Goal: Communication & Community: Answer question/provide support

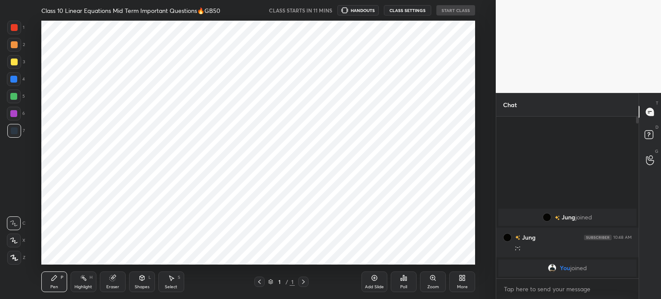
scroll to position [42775, 42558]
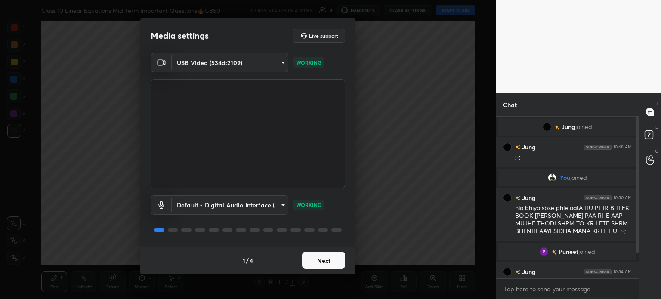
click at [322, 253] on button "Next" at bounding box center [323, 260] width 43 height 17
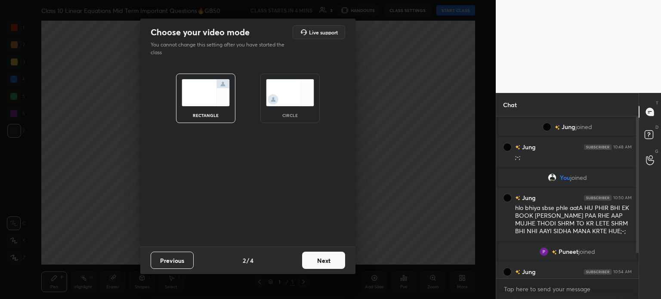
click at [322, 253] on button "Next" at bounding box center [323, 260] width 43 height 17
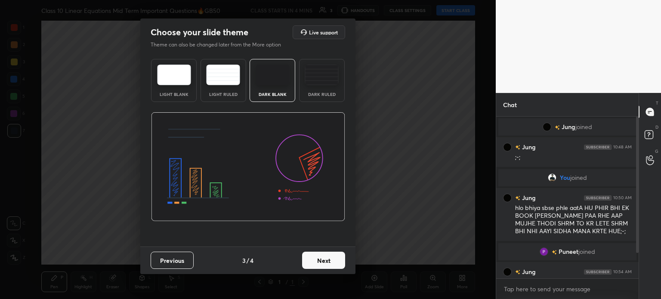
click at [322, 253] on button "Next" at bounding box center [323, 260] width 43 height 17
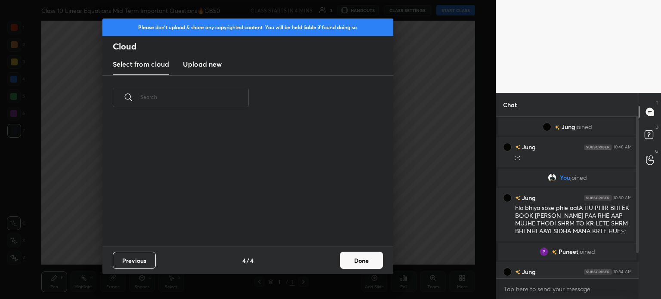
scroll to position [127, 276]
click at [194, 57] on new "Upload new" at bounding box center [202, 65] width 39 height 22
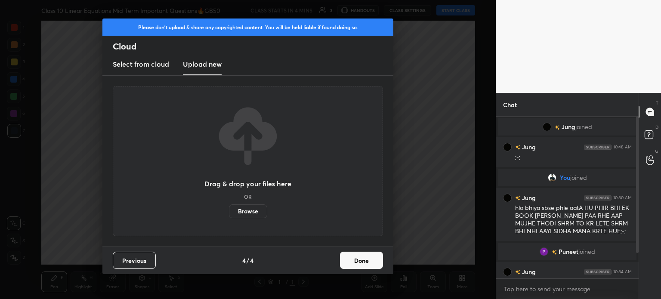
click at [237, 210] on label "Browse" at bounding box center [248, 211] width 38 height 14
click at [229, 210] on input "Browse" at bounding box center [229, 211] width 0 height 14
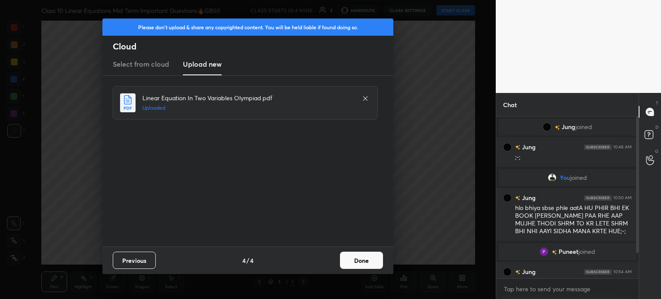
click at [352, 264] on button "Done" at bounding box center [361, 260] width 43 height 17
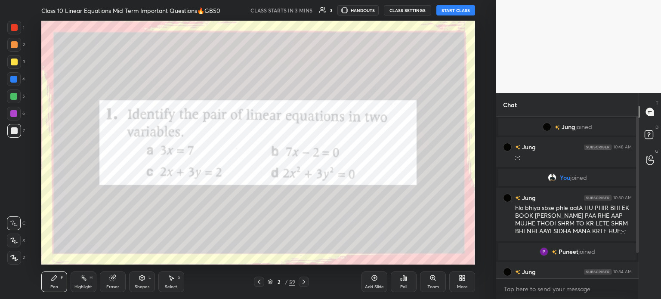
click at [262, 282] on icon at bounding box center [259, 281] width 7 height 7
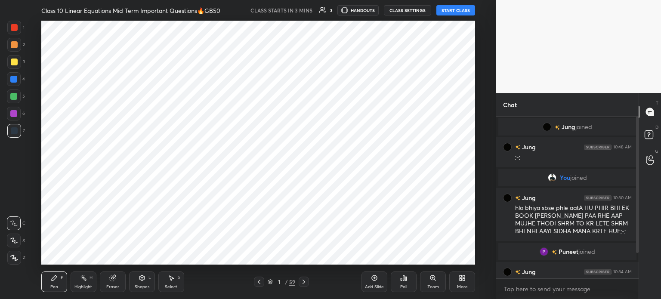
click at [376, 280] on icon at bounding box center [374, 277] width 7 height 7
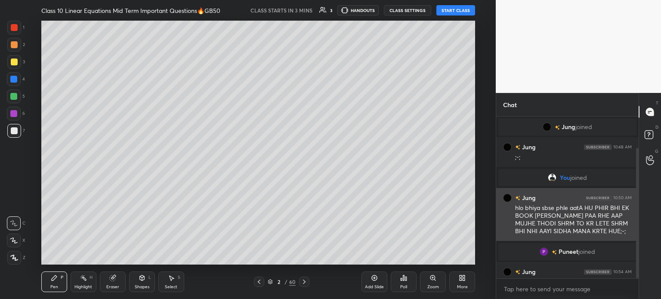
scroll to position [39, 0]
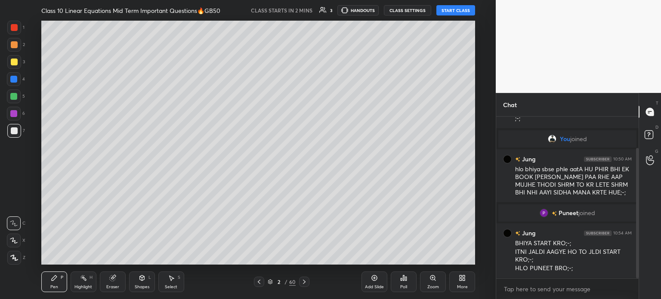
click at [16, 65] on div at bounding box center [14, 62] width 7 height 7
click at [16, 79] on div at bounding box center [13, 79] width 7 height 7
click at [14, 61] on div at bounding box center [14, 62] width 7 height 7
click at [14, 83] on div at bounding box center [14, 79] width 14 height 14
click at [14, 252] on div at bounding box center [14, 258] width 14 height 14
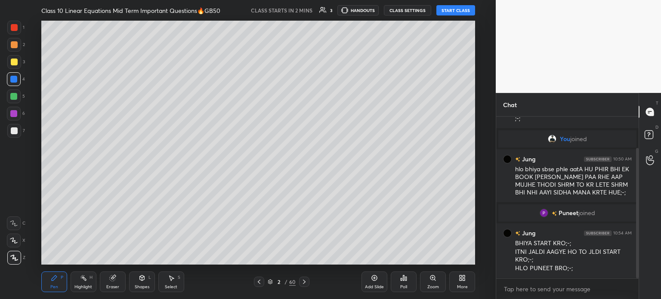
click at [13, 129] on div at bounding box center [14, 130] width 7 height 7
click at [17, 110] on div at bounding box center [14, 114] width 14 height 14
click at [16, 93] on div at bounding box center [13, 96] width 7 height 7
click at [14, 77] on div at bounding box center [13, 79] width 7 height 7
click at [12, 57] on div at bounding box center [14, 62] width 14 height 14
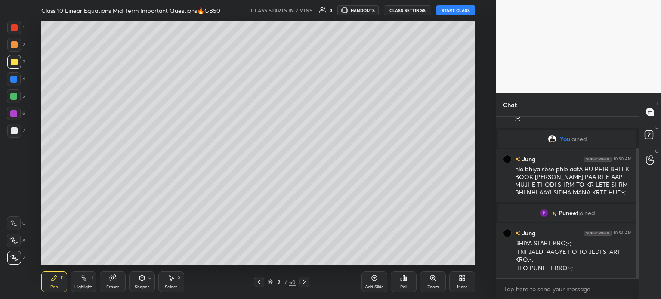
click at [12, 80] on div at bounding box center [13, 79] width 7 height 7
click at [12, 98] on div at bounding box center [13, 96] width 7 height 7
click at [14, 115] on div at bounding box center [13, 113] width 7 height 7
click at [14, 129] on div at bounding box center [14, 130] width 7 height 7
click at [14, 111] on div at bounding box center [13, 113] width 7 height 7
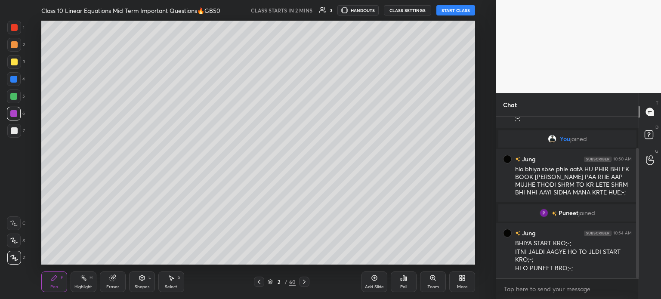
click at [14, 97] on div at bounding box center [13, 96] width 7 height 7
click at [16, 83] on div at bounding box center [14, 79] width 14 height 14
click at [13, 62] on div at bounding box center [14, 62] width 7 height 7
click at [13, 80] on div at bounding box center [13, 79] width 7 height 7
click at [13, 96] on div at bounding box center [13, 96] width 7 height 7
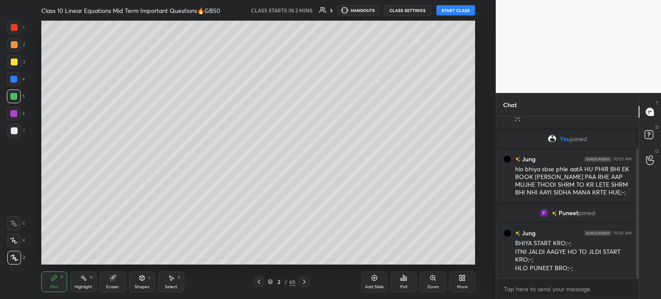
click at [14, 111] on div at bounding box center [13, 113] width 7 height 7
click at [15, 124] on div at bounding box center [14, 131] width 14 height 14
click at [14, 86] on div "4" at bounding box center [16, 80] width 18 height 17
click at [16, 74] on div at bounding box center [14, 79] width 14 height 14
click at [14, 62] on div at bounding box center [14, 62] width 7 height 7
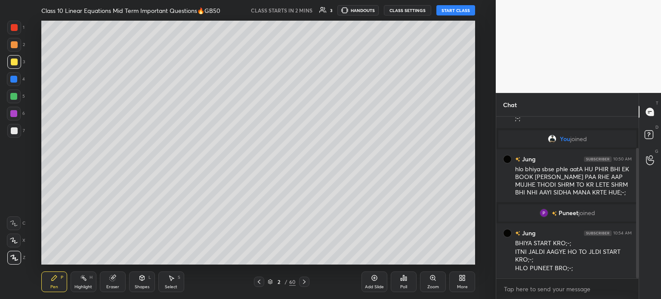
click at [13, 86] on div at bounding box center [14, 79] width 14 height 14
click at [14, 113] on div at bounding box center [13, 113] width 7 height 7
click at [15, 130] on div at bounding box center [14, 130] width 7 height 7
click at [15, 108] on div at bounding box center [14, 114] width 14 height 14
click at [15, 94] on div at bounding box center [13, 96] width 7 height 7
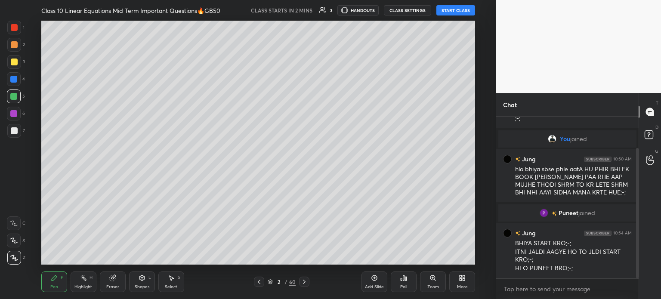
click at [13, 78] on div at bounding box center [13, 79] width 7 height 7
click at [11, 60] on div at bounding box center [14, 62] width 7 height 7
click at [17, 42] on div at bounding box center [14, 45] width 14 height 14
click at [15, 28] on div at bounding box center [14, 27] width 7 height 7
click at [15, 47] on div at bounding box center [14, 44] width 7 height 7
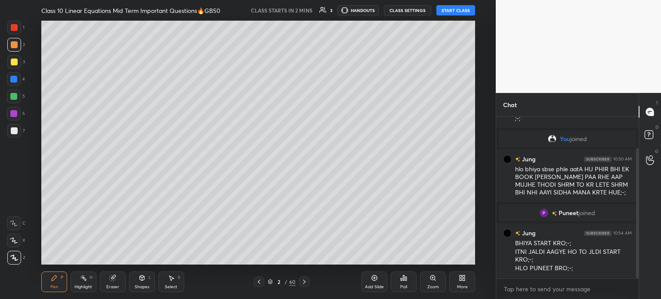
click at [13, 61] on div at bounding box center [14, 62] width 7 height 7
click at [12, 83] on div at bounding box center [14, 79] width 14 height 14
click at [14, 99] on div at bounding box center [13, 96] width 7 height 7
click at [14, 117] on div at bounding box center [13, 113] width 7 height 7
click at [14, 129] on div at bounding box center [14, 130] width 7 height 7
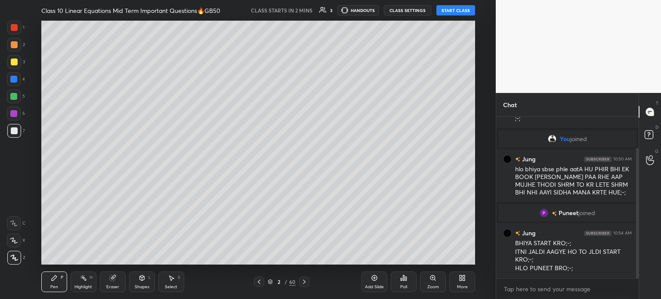
click at [14, 108] on div at bounding box center [14, 114] width 14 height 14
click at [14, 94] on div at bounding box center [13, 96] width 7 height 7
click at [13, 78] on div at bounding box center [13, 79] width 7 height 7
click at [12, 61] on div at bounding box center [14, 62] width 7 height 7
click at [15, 40] on div at bounding box center [14, 45] width 14 height 14
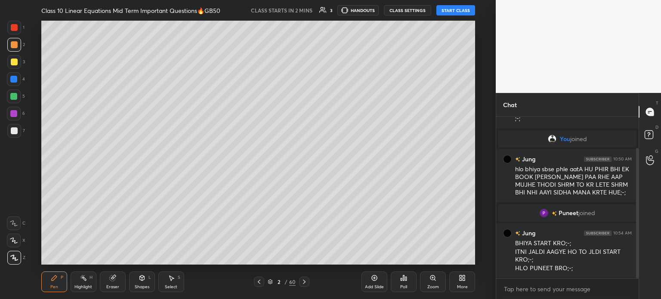
click at [14, 27] on div at bounding box center [14, 27] width 7 height 7
click at [15, 46] on div at bounding box center [14, 44] width 7 height 7
click at [12, 68] on div at bounding box center [14, 62] width 14 height 14
click at [465, 12] on button "START CLASS" at bounding box center [455, 10] width 39 height 10
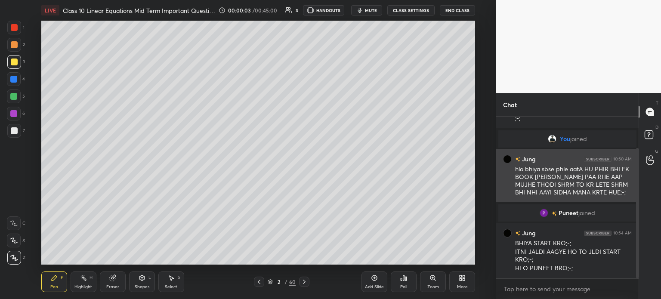
click at [563, 187] on div "hlo bhiya sbse phle aatA HU PHIR BHI EK BOOK [PERSON_NAME] PAA RHE AAP MUJHE TH…" at bounding box center [573, 181] width 117 height 32
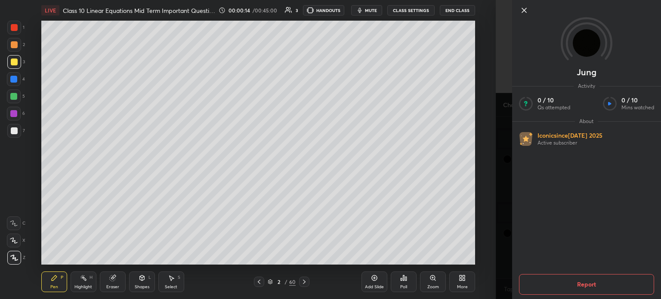
click at [524, 10] on icon at bounding box center [524, 10] width 4 height 4
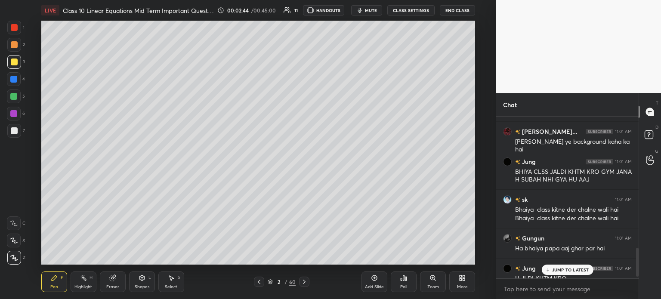
scroll to position [746, 0]
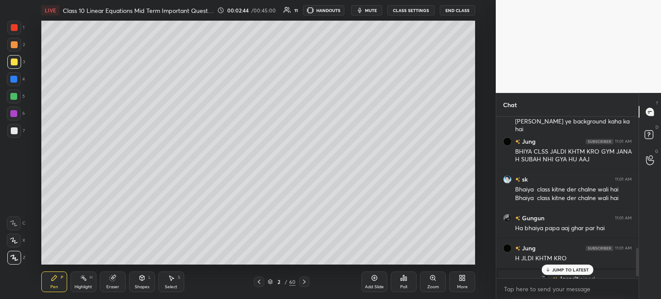
click at [16, 127] on div at bounding box center [14, 130] width 7 height 7
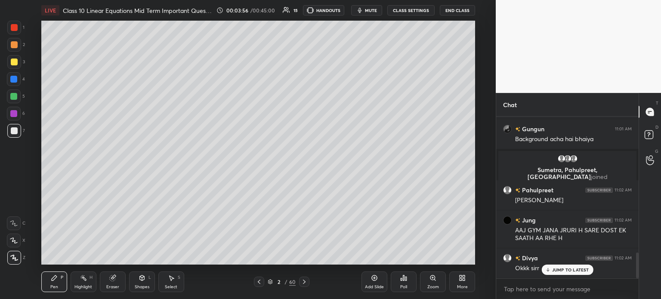
scroll to position [849, 0]
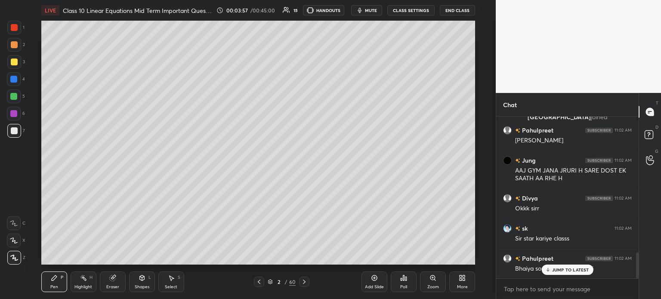
click at [515, 288] on body "1 2 3 4 5 6 7 C X Z C X Z E E Erase all H H LIVE Class 10 Linear Equations Mid …" at bounding box center [330, 149] width 661 height 299
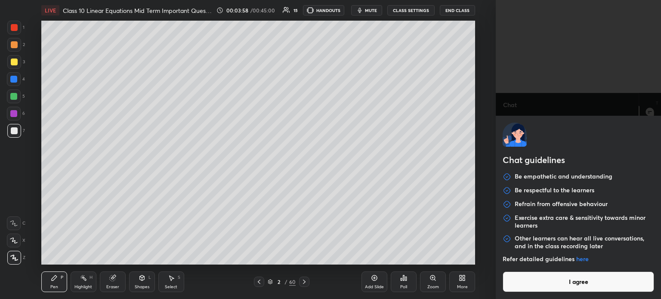
click at [521, 287] on button "I agree" at bounding box center [577, 281] width 151 height 21
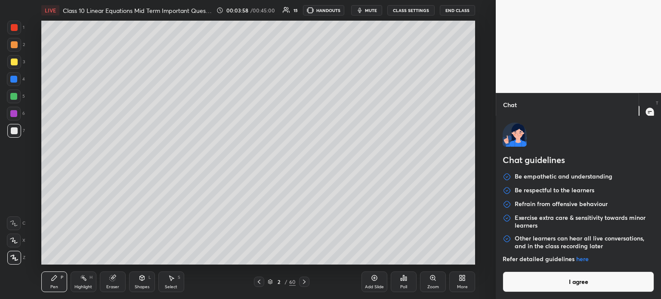
type textarea "x"
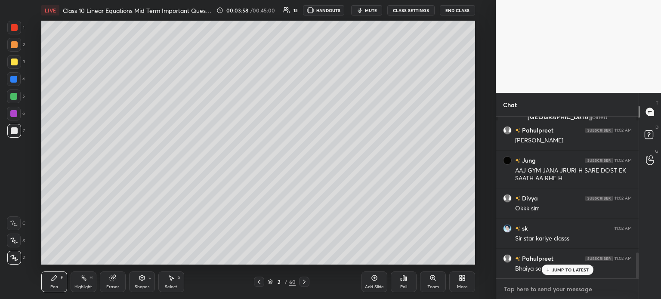
paste textarea "[URL][DOMAIN_NAME]"
type textarea "[URL][DOMAIN_NAME]"
type textarea "x"
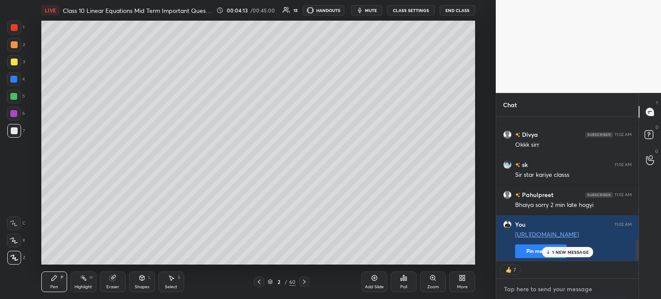
type textarea "x"
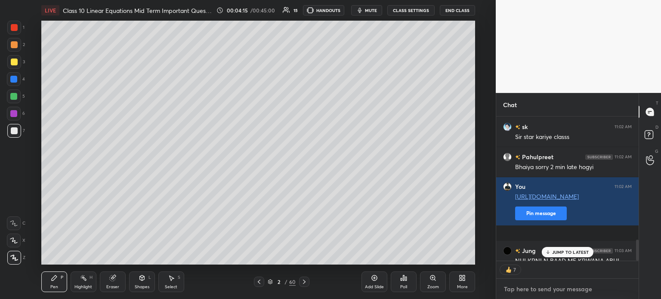
paste textarea "[URL][DOMAIN_NAME]"
type textarea "[URL][DOMAIN_NAME]"
type textarea "x"
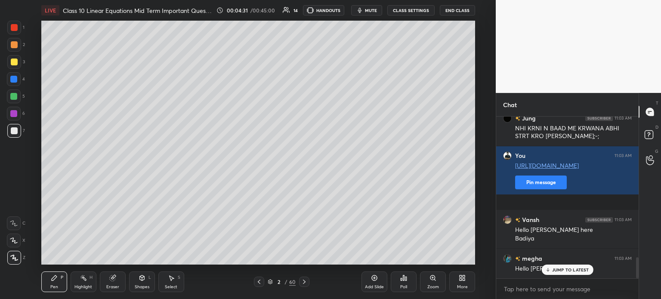
click at [308, 282] on div at bounding box center [304, 282] width 10 height 10
type textarea "x"
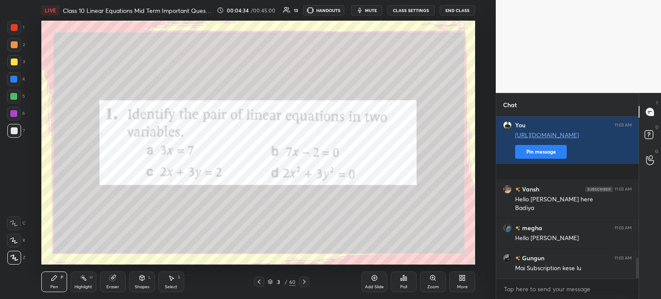
click at [402, 280] on icon at bounding box center [401, 279] width 1 height 2
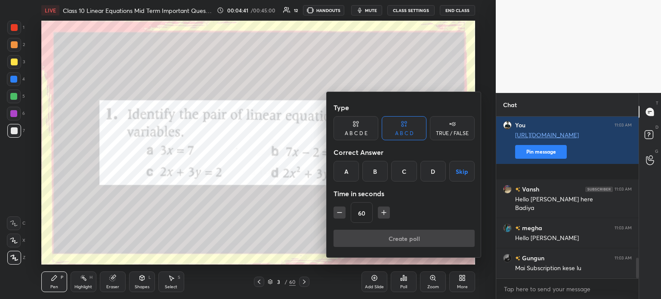
click at [406, 178] on div "C" at bounding box center [403, 171] width 25 height 21
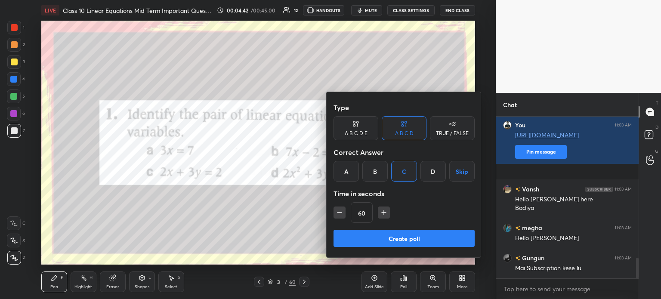
click at [339, 215] on icon "button" at bounding box center [339, 212] width 9 height 9
click at [342, 213] on icon "button" at bounding box center [339, 212] width 9 height 9
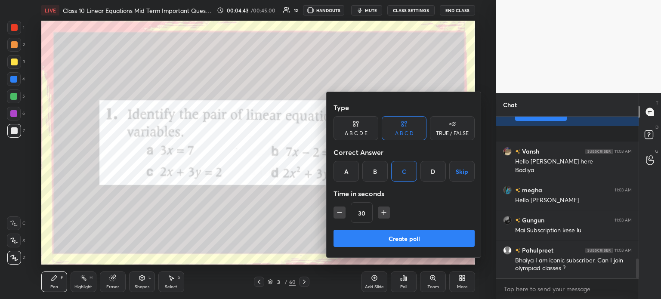
click at [384, 213] on icon "button" at bounding box center [384, 212] width 0 height 4
type input "45"
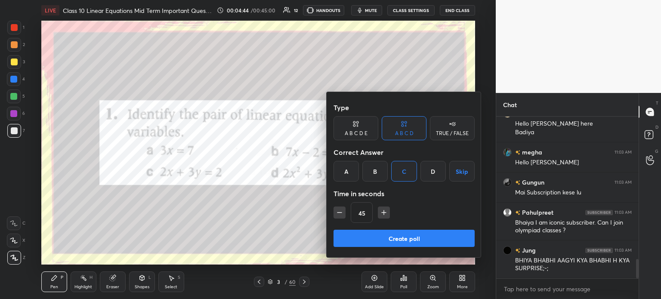
click at [367, 240] on button "Create poll" at bounding box center [403, 238] width 141 height 17
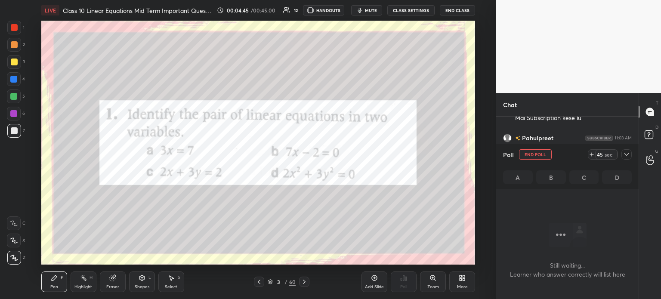
click at [622, 157] on div at bounding box center [626, 154] width 10 height 10
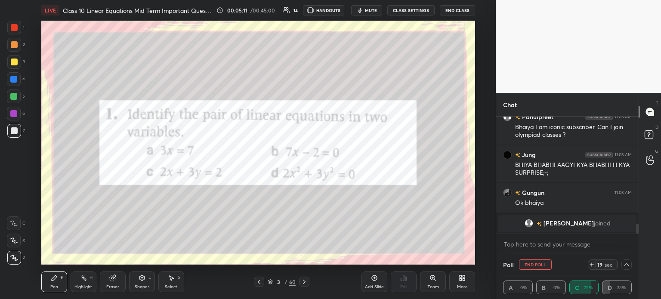
click at [15, 65] on div at bounding box center [14, 62] width 7 height 7
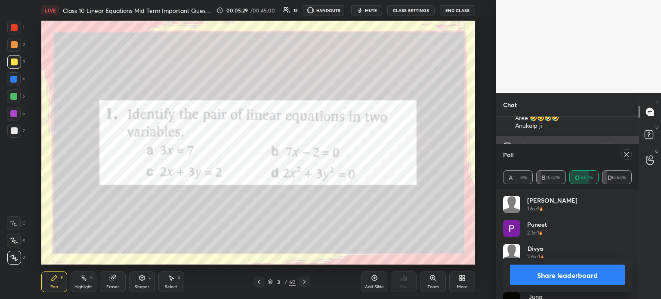
scroll to position [101, 126]
click at [536, 273] on button "Share leaderboard" at bounding box center [567, 275] width 115 height 21
type textarea "x"
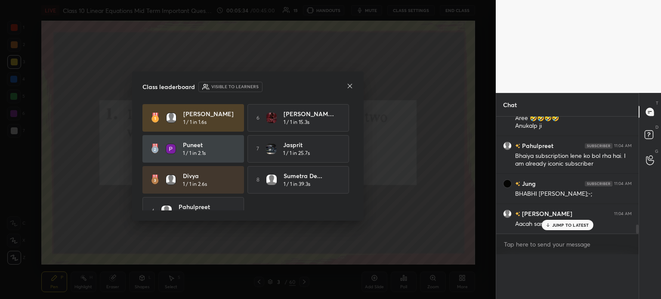
scroll to position [0, 0]
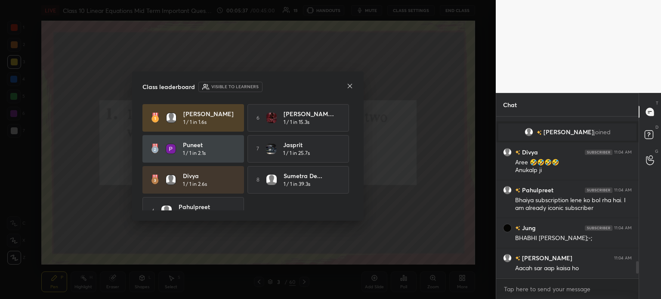
click at [348, 88] on icon at bounding box center [350, 86] width 4 height 4
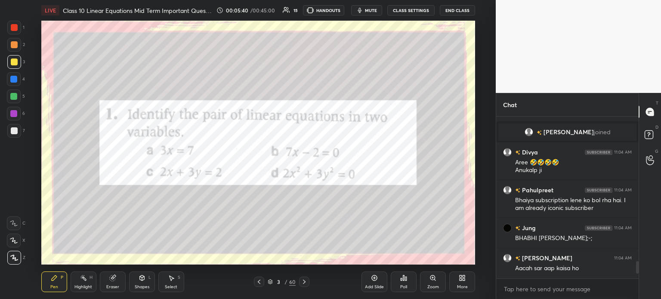
click at [15, 26] on div at bounding box center [14, 27] width 7 height 7
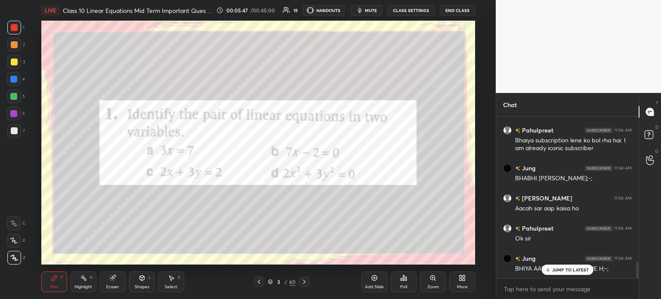
scroll to position [1456, 0]
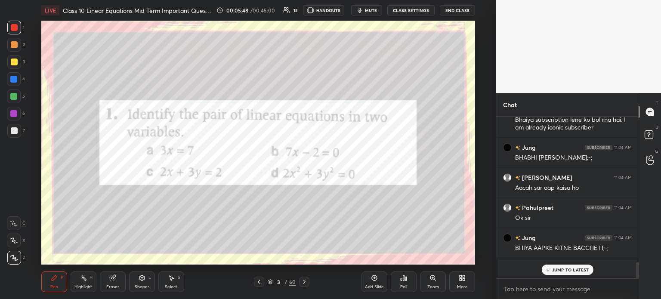
click at [303, 279] on icon at bounding box center [304, 281] width 7 height 7
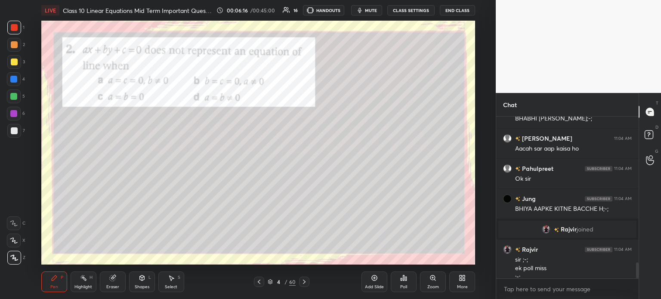
scroll to position [1534, 0]
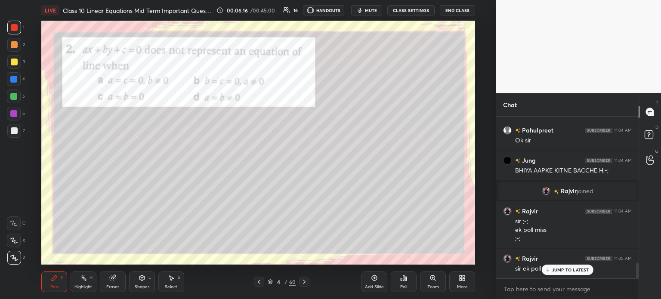
click at [407, 282] on div "Poll" at bounding box center [404, 281] width 26 height 21
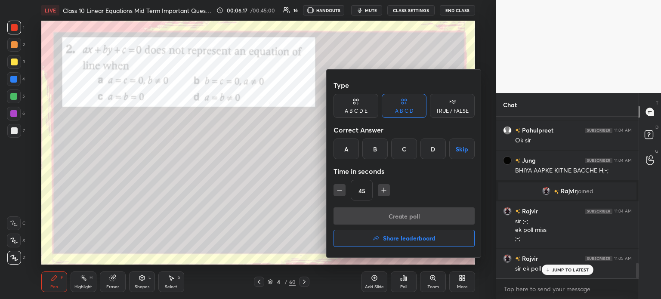
click at [406, 152] on div "C" at bounding box center [403, 149] width 25 height 21
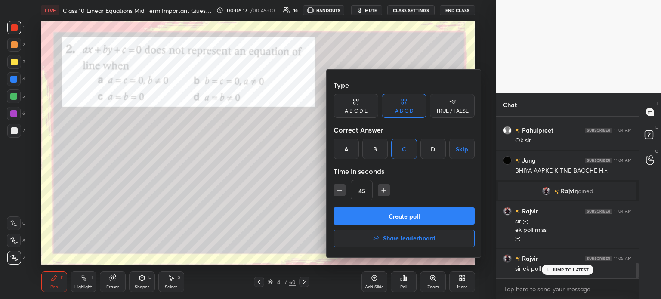
click at [379, 190] on icon "button" at bounding box center [383, 190] width 9 height 9
type input "60"
click at [373, 217] on button "Create poll" at bounding box center [403, 215] width 141 height 17
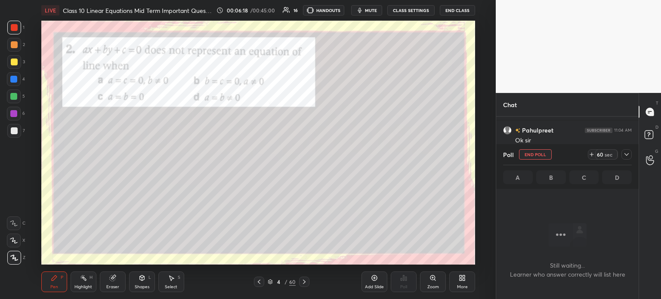
scroll to position [3, 3]
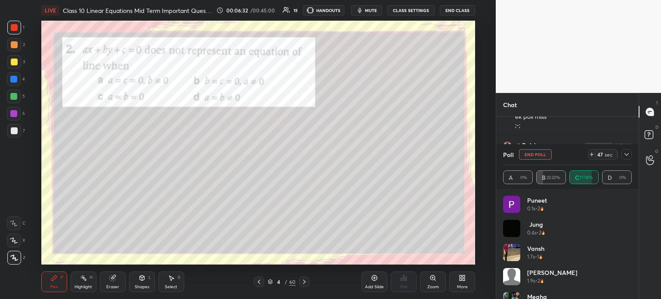
click at [629, 158] on icon at bounding box center [626, 154] width 7 height 7
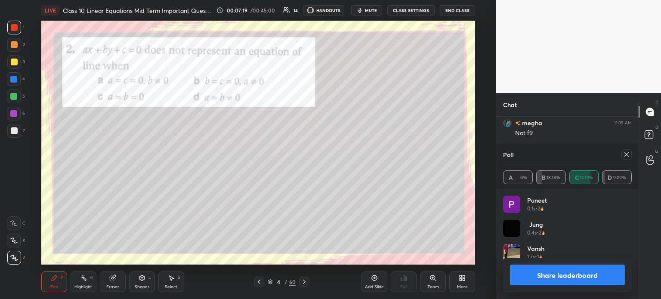
scroll to position [3, 3]
click at [522, 271] on button "Share leaderboard" at bounding box center [567, 275] width 115 height 21
type textarea "x"
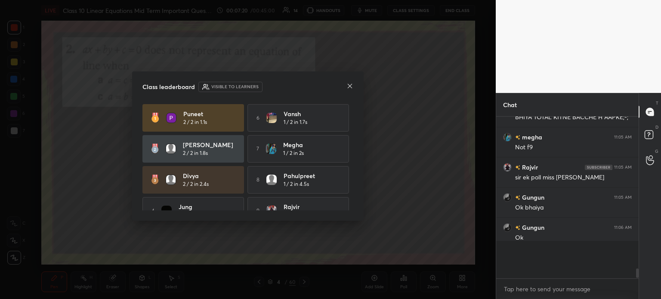
scroll to position [155, 140]
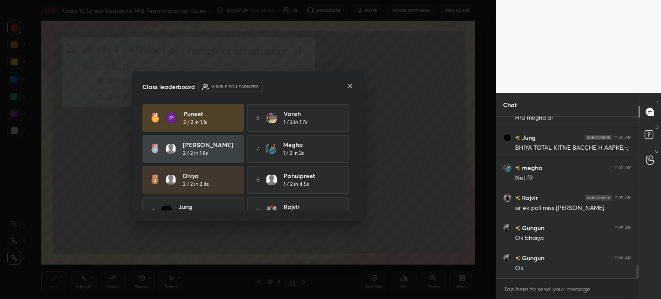
click at [346, 87] on div "Class leaderboard Visible to learners" at bounding box center [247, 87] width 211 height 10
click at [348, 85] on icon at bounding box center [350, 86] width 4 height 4
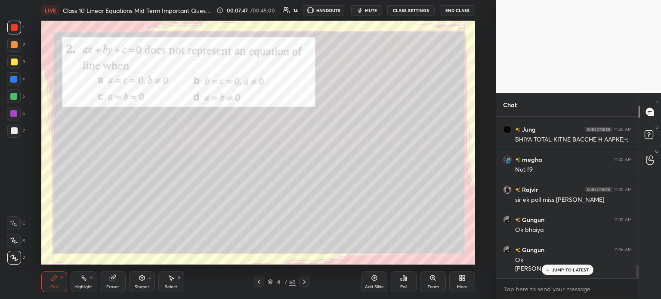
click at [14, 132] on div at bounding box center [14, 130] width 7 height 7
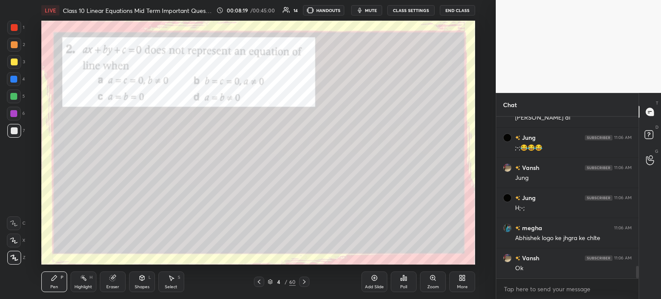
click at [15, 32] on div at bounding box center [14, 28] width 14 height 14
click at [308, 283] on div at bounding box center [304, 282] width 10 height 10
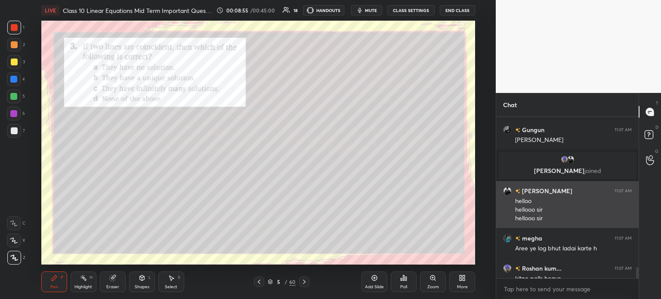
scroll to position [2161, 0]
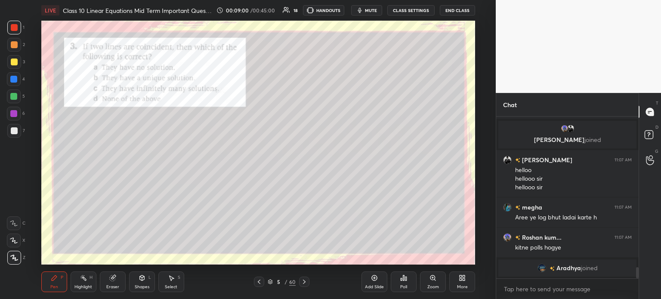
click at [408, 283] on div "Poll" at bounding box center [404, 281] width 26 height 21
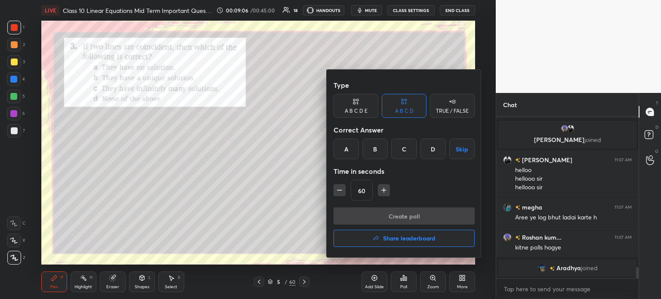
click at [406, 148] on div "C" at bounding box center [403, 149] width 25 height 21
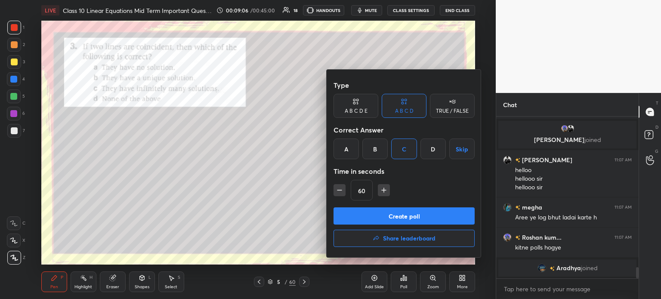
click at [338, 191] on icon "button" at bounding box center [339, 190] width 9 height 9
type input "45"
click at [353, 214] on button "Create poll" at bounding box center [403, 215] width 141 height 17
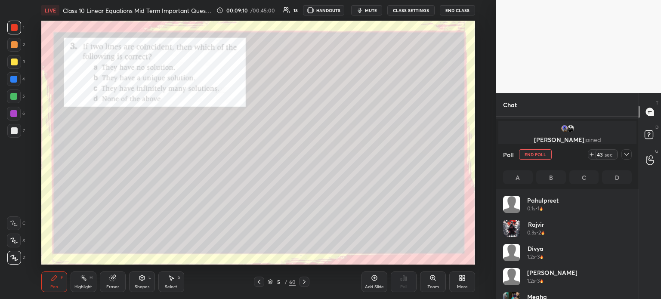
scroll to position [1694, 0]
click at [627, 155] on icon at bounding box center [626, 154] width 7 height 7
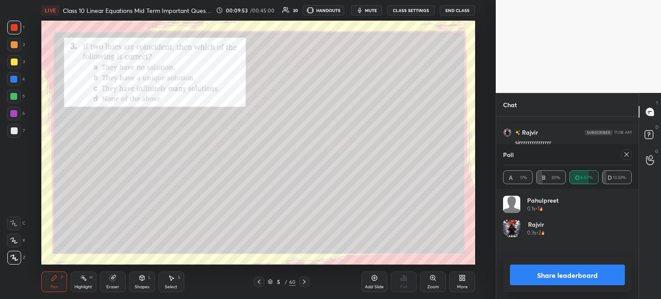
scroll to position [3, 3]
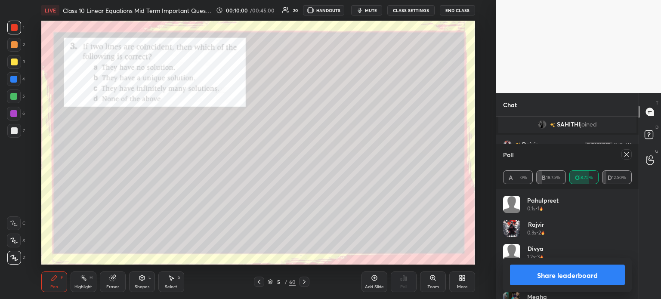
click at [563, 273] on button "Share leaderboard" at bounding box center [567, 275] width 115 height 21
type textarea "x"
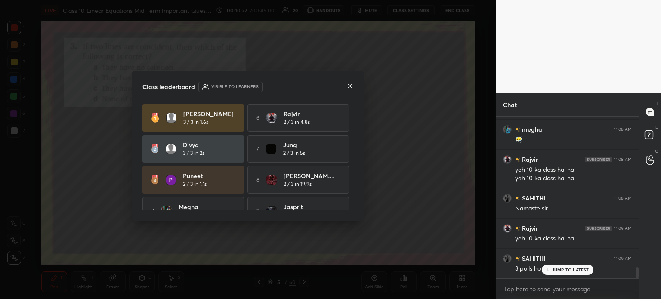
click at [355, 85] on div "Class leaderboard Visible to learners [PERSON_NAME] 3 / 3 in 1.6s 6 Rajvir 2 / …" at bounding box center [247, 146] width 231 height 150
click at [346, 89] on icon at bounding box center [349, 86] width 7 height 7
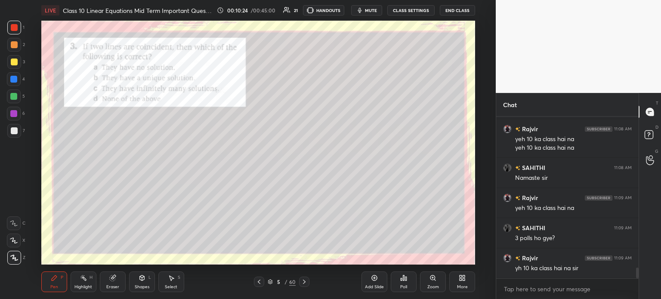
click at [17, 26] on div at bounding box center [14, 27] width 7 height 7
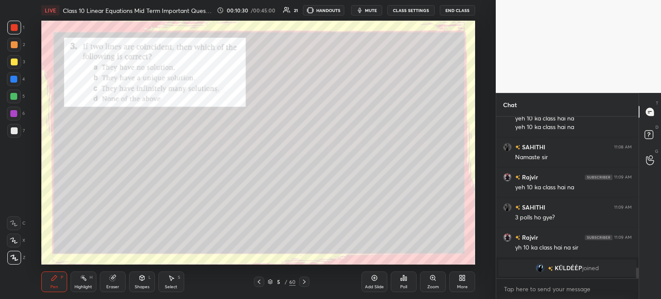
click at [302, 279] on icon at bounding box center [304, 281] width 7 height 7
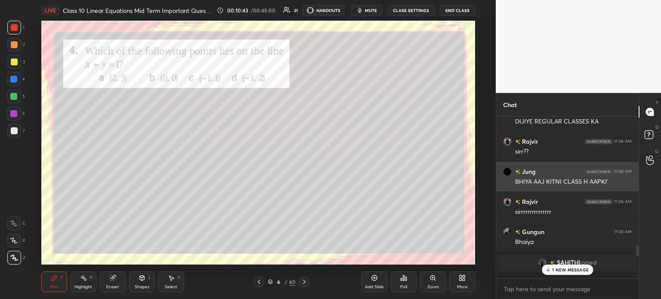
scroll to position [1887, 0]
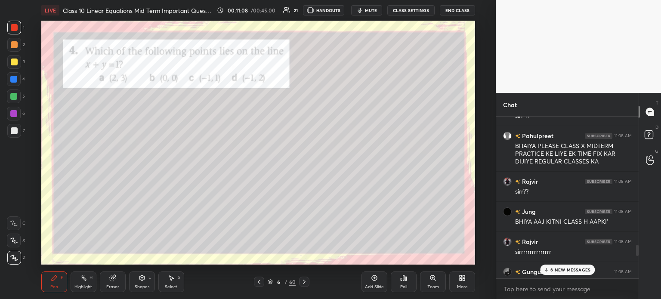
click at [408, 284] on div "Poll" at bounding box center [404, 281] width 26 height 21
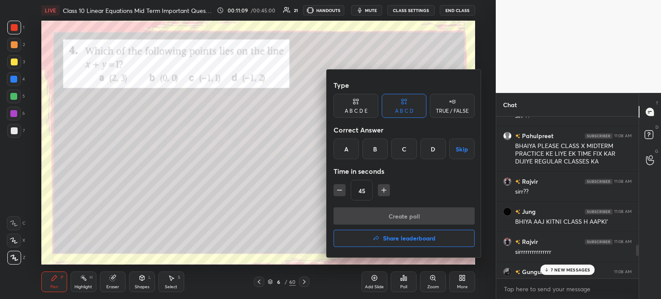
click at [432, 151] on div "D" at bounding box center [432, 149] width 25 height 21
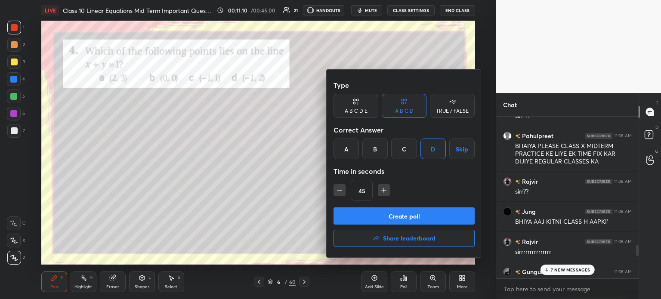
click at [337, 190] on icon "button" at bounding box center [339, 190] width 4 height 0
type input "30"
click at [353, 214] on button "Create poll" at bounding box center [403, 215] width 141 height 17
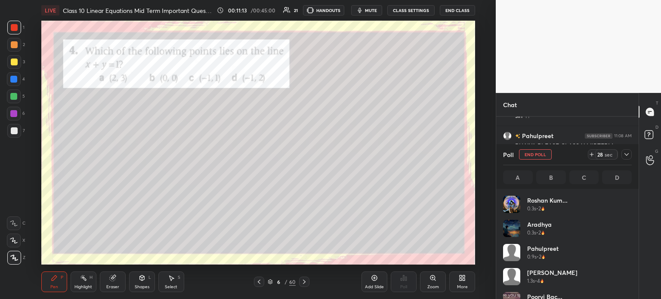
scroll to position [101, 126]
click at [631, 157] on div at bounding box center [626, 154] width 10 height 10
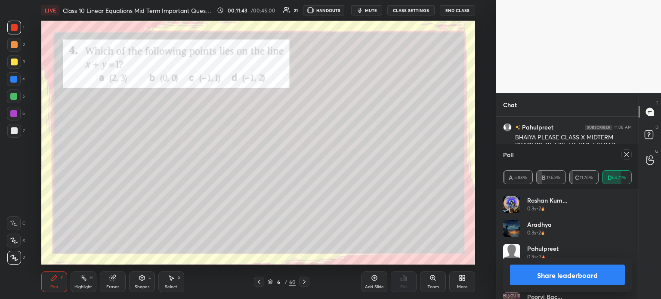
click at [530, 277] on button "Share leaderboard" at bounding box center [567, 275] width 115 height 21
type textarea "x"
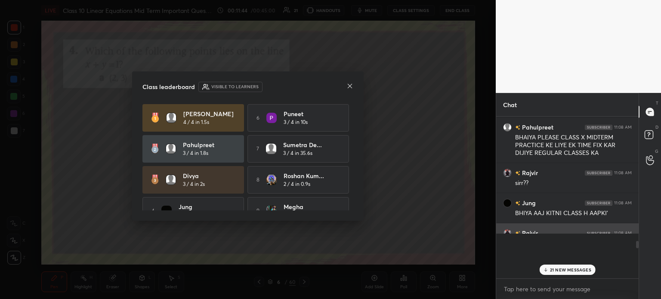
scroll to position [85, 140]
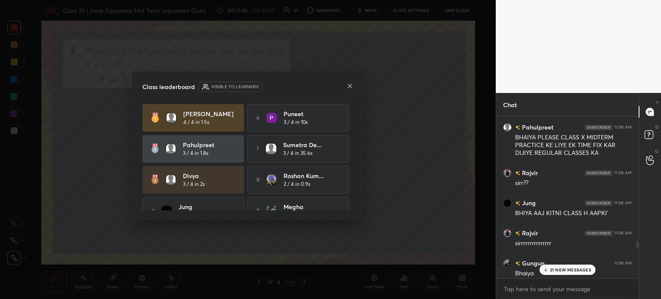
click at [353, 89] on icon at bounding box center [349, 86] width 7 height 7
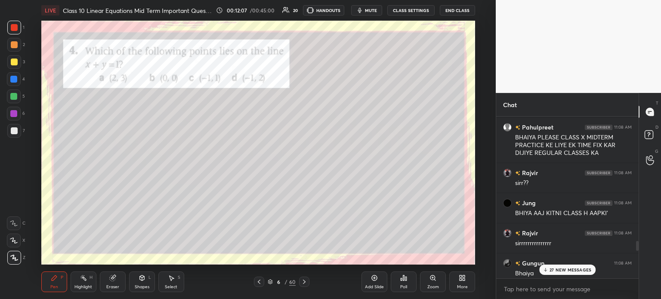
click at [306, 283] on icon at bounding box center [304, 281] width 7 height 7
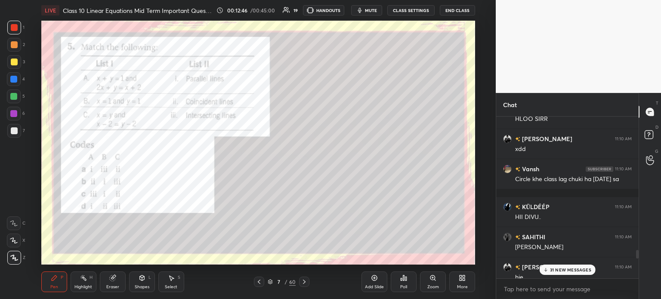
scroll to position [2620, 0]
click at [400, 283] on div "Poll" at bounding box center [404, 281] width 26 height 21
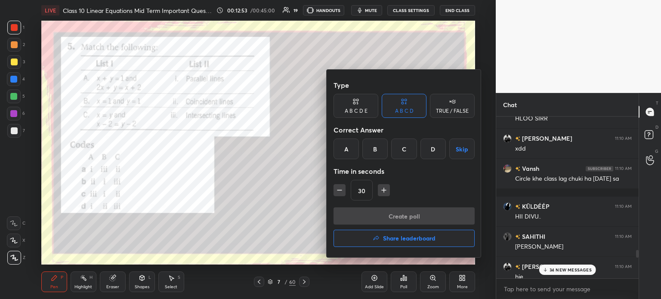
click at [347, 151] on div "A" at bounding box center [345, 149] width 25 height 21
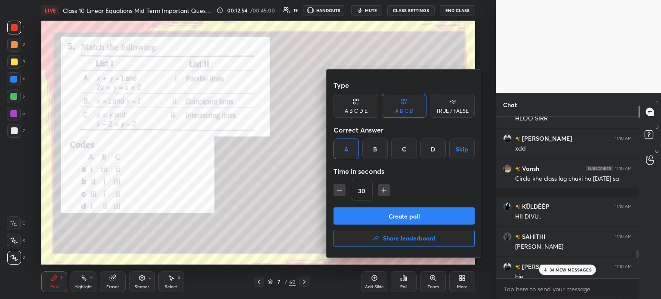
click at [381, 190] on icon "button" at bounding box center [383, 190] width 9 height 9
type input "45"
click at [370, 220] on button "Create poll" at bounding box center [403, 215] width 141 height 17
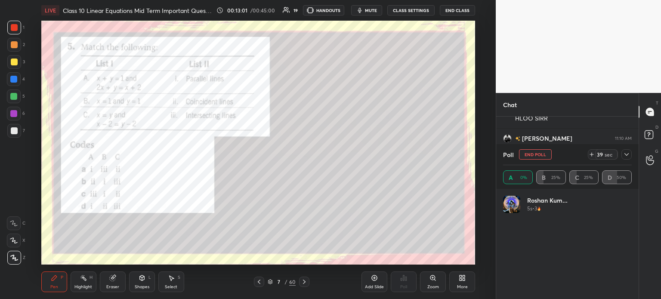
scroll to position [101, 126]
click at [632, 157] on div "Poll End Poll 38 sec A 0% B 25% C 25% D 50%" at bounding box center [567, 166] width 142 height 45
click at [630, 154] on div at bounding box center [626, 154] width 10 height 10
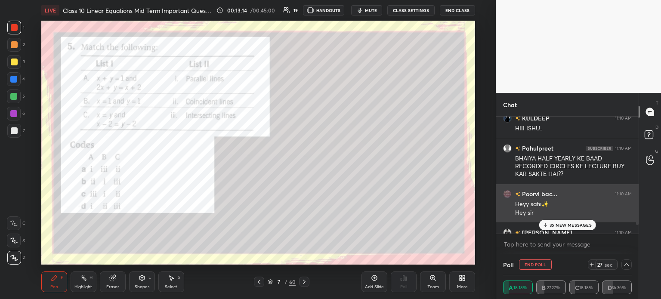
scroll to position [2932, 0]
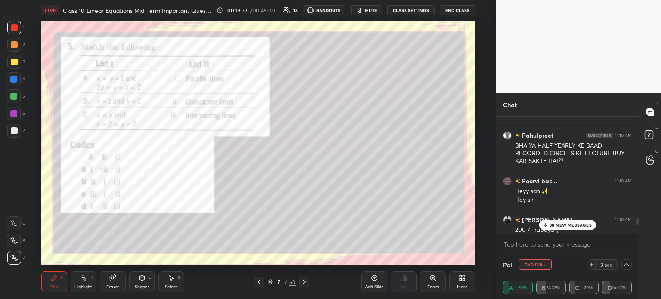
click at [20, 132] on div at bounding box center [14, 131] width 14 height 14
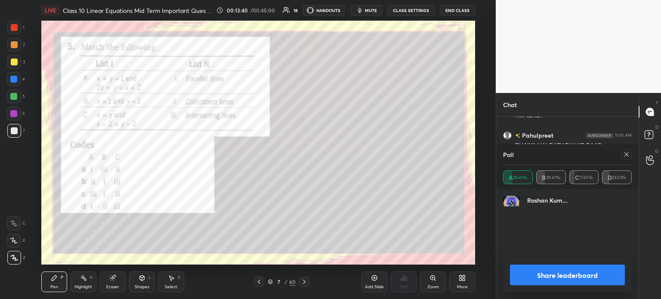
scroll to position [101, 126]
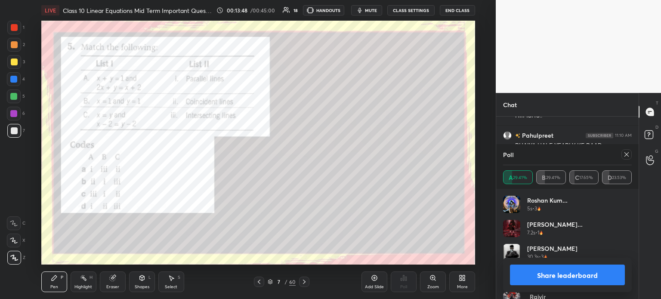
click at [539, 275] on button "Share leaderboard" at bounding box center [567, 275] width 115 height 21
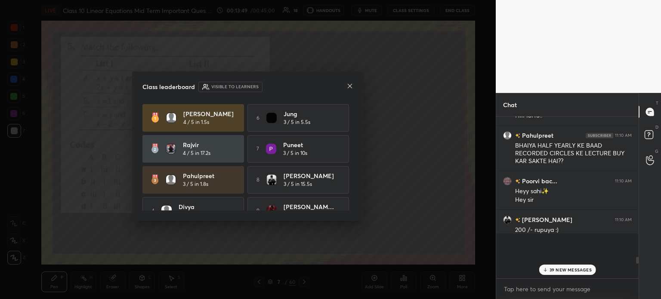
scroll to position [57, 140]
click at [349, 89] on icon at bounding box center [349, 86] width 7 height 7
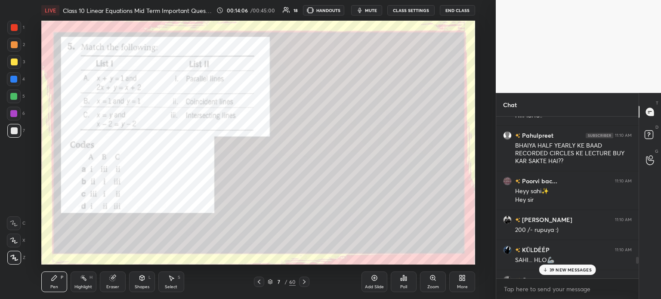
click at [124, 279] on div "Eraser" at bounding box center [113, 281] width 26 height 21
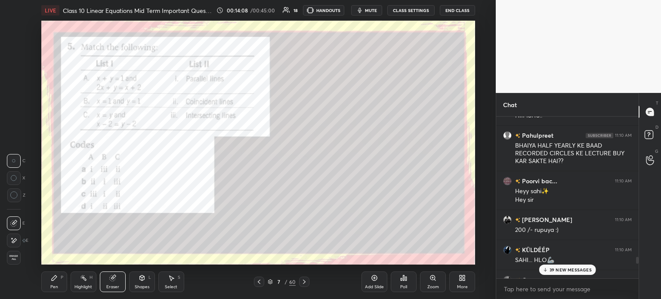
click at [59, 278] on div "Pen P" at bounding box center [54, 281] width 26 height 21
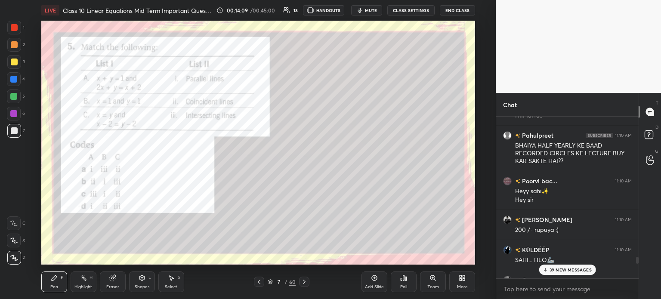
click at [15, 65] on div at bounding box center [14, 62] width 7 height 7
click at [16, 32] on div at bounding box center [14, 28] width 14 height 14
click at [14, 62] on div at bounding box center [14, 62] width 7 height 7
click at [19, 29] on div at bounding box center [14, 28] width 14 height 14
click at [301, 280] on icon at bounding box center [304, 281] width 7 height 7
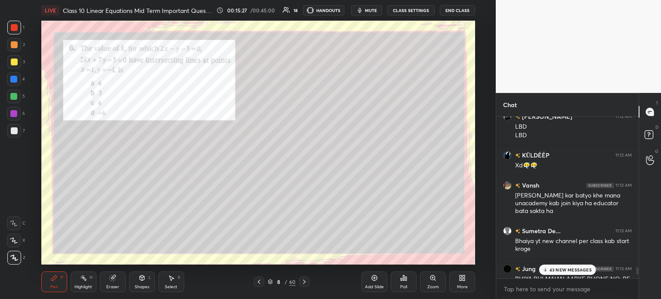
scroll to position [3406, 0]
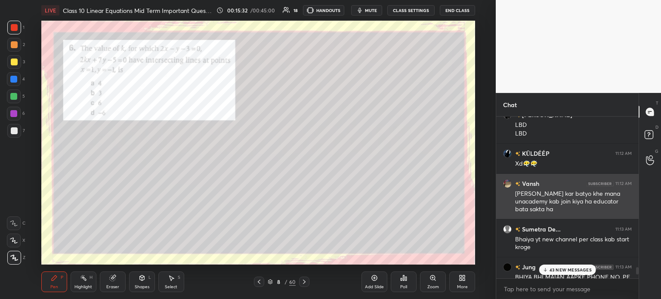
click at [509, 186] on img "grid" at bounding box center [507, 183] width 9 height 9
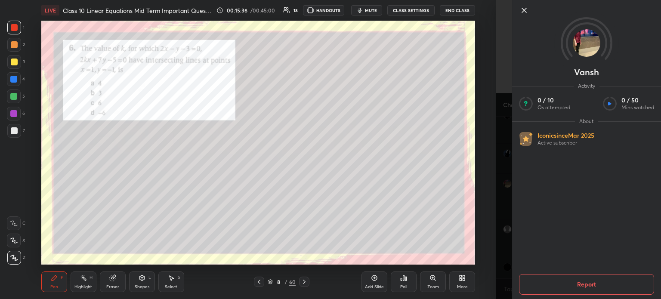
click at [526, 10] on icon at bounding box center [524, 10] width 10 height 10
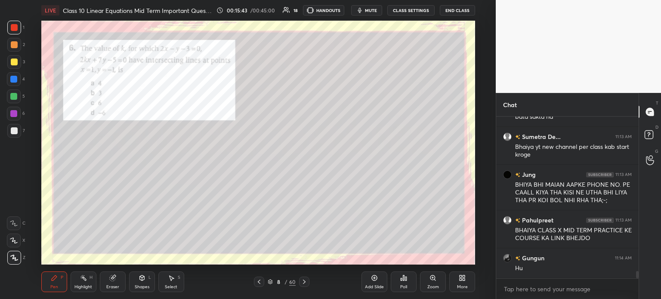
scroll to position [3528, 0]
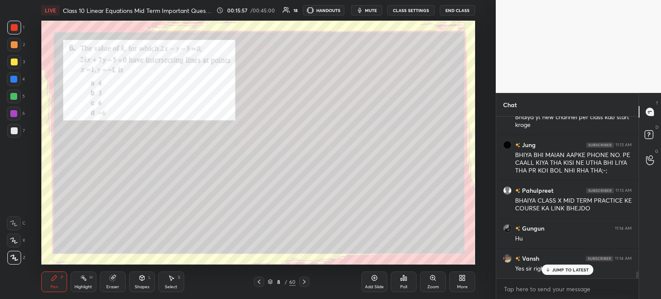
click at [403, 284] on div "Poll" at bounding box center [404, 281] width 26 height 21
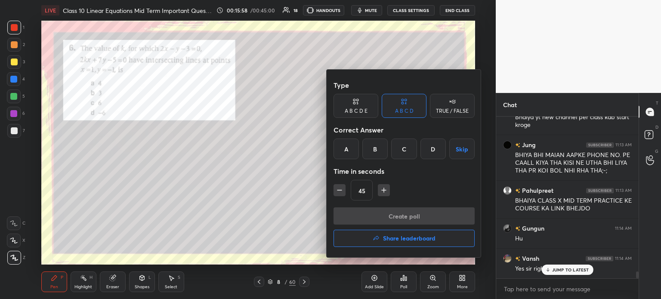
click at [401, 158] on div "C" at bounding box center [403, 149] width 25 height 21
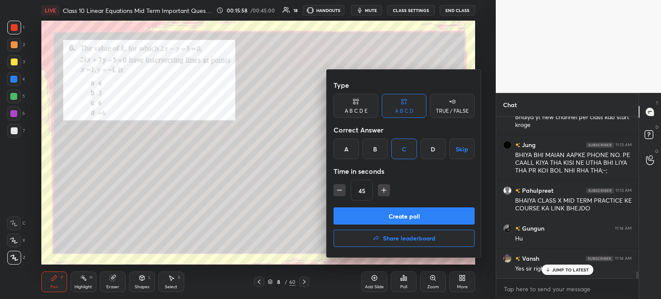
click at [395, 218] on button "Create poll" at bounding box center [403, 215] width 141 height 17
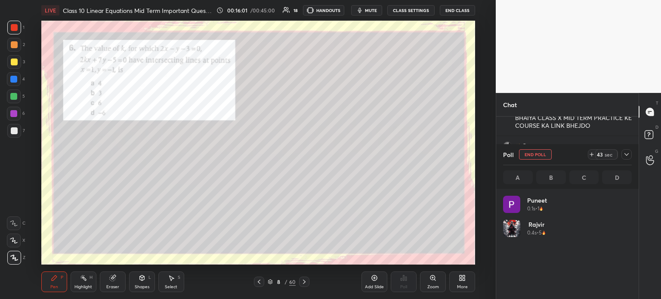
scroll to position [101, 126]
click at [630, 160] on div "31 sec" at bounding box center [610, 154] width 44 height 10
click at [626, 159] on div at bounding box center [626, 154] width 10 height 10
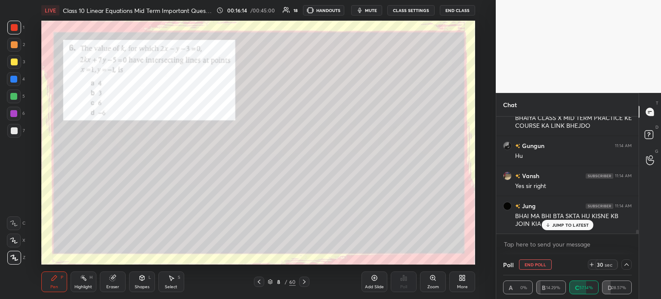
scroll to position [3611, 0]
click at [550, 238] on textarea at bounding box center [567, 244] width 129 height 14
type textarea "x"
paste textarea "[URL][DOMAIN_NAME]"
type textarea "[URL][DOMAIN_NAME]"
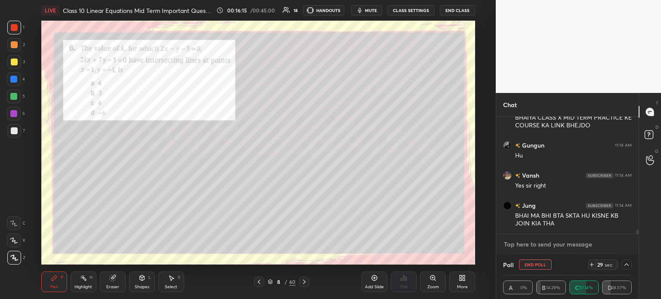
type textarea "x"
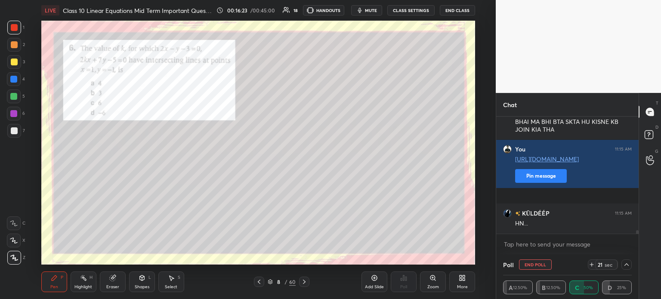
click at [629, 262] on icon at bounding box center [626, 264] width 7 height 7
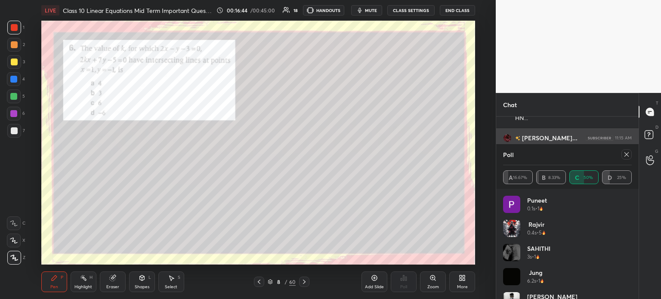
click at [626, 158] on div at bounding box center [626, 154] width 10 height 10
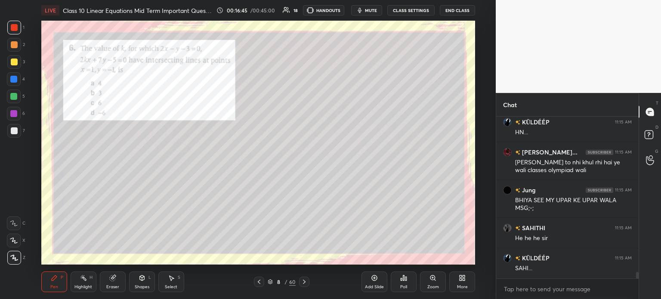
click at [408, 286] on div "Poll" at bounding box center [404, 281] width 26 height 21
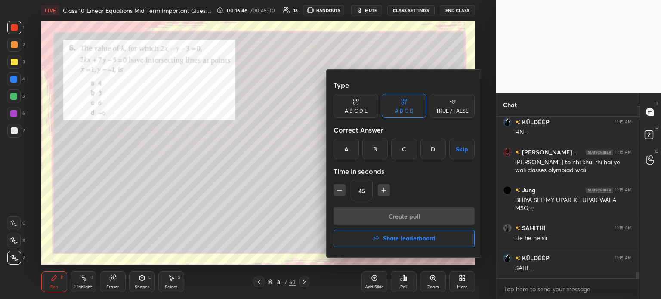
click at [385, 246] on button "Share leaderboard" at bounding box center [403, 238] width 141 height 17
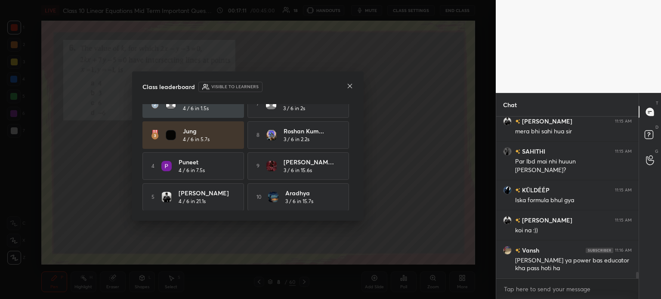
click at [347, 86] on icon at bounding box center [349, 86] width 7 height 7
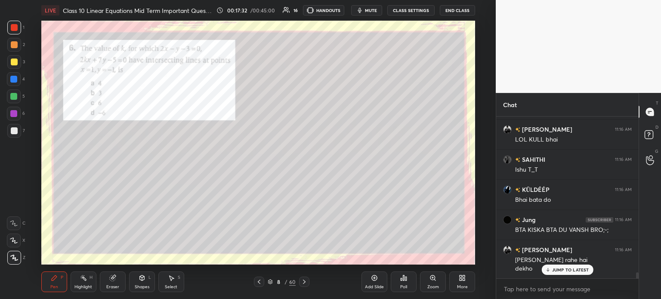
click at [15, 128] on div at bounding box center [14, 130] width 7 height 7
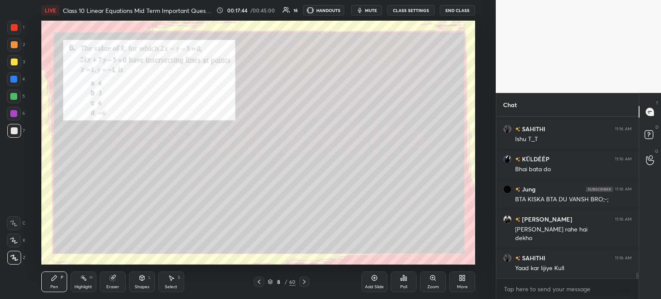
scroll to position [4182, 0]
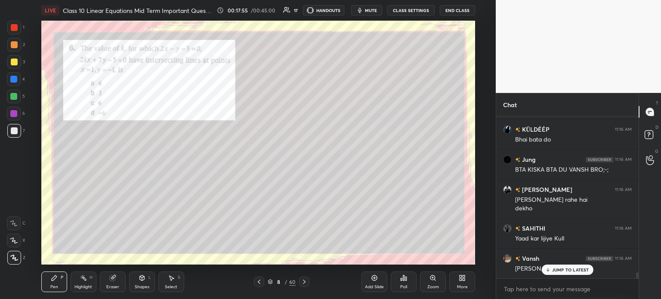
click at [21, 31] on div at bounding box center [14, 28] width 14 height 14
click at [306, 278] on div at bounding box center [304, 282] width 10 height 10
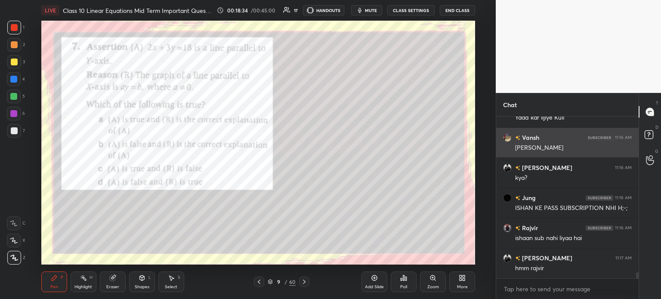
scroll to position [4333, 0]
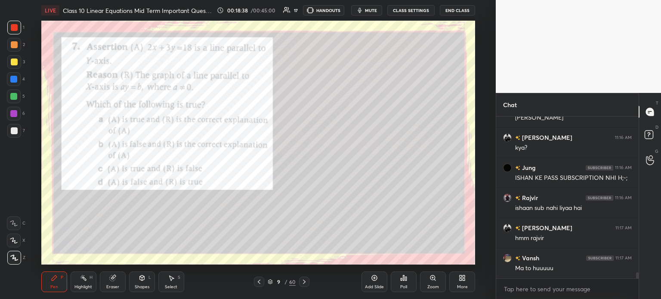
click at [408, 278] on div "Poll" at bounding box center [404, 281] width 26 height 21
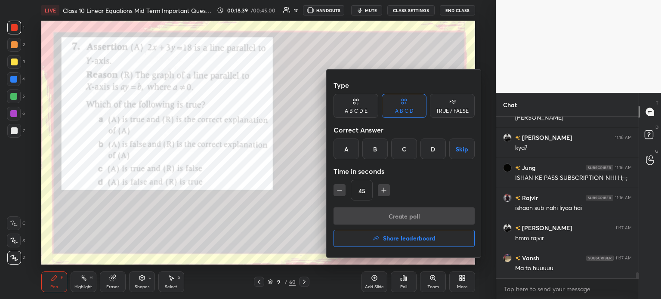
click at [429, 153] on div "D" at bounding box center [432, 149] width 25 height 21
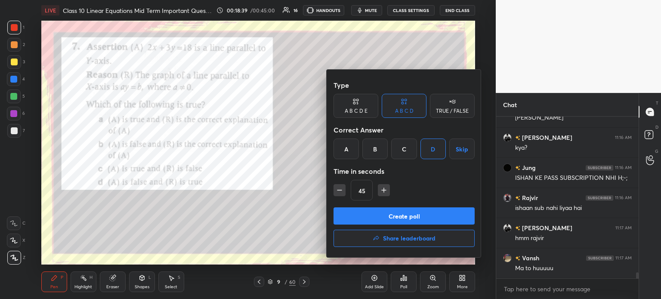
click at [394, 215] on button "Create poll" at bounding box center [403, 215] width 141 height 17
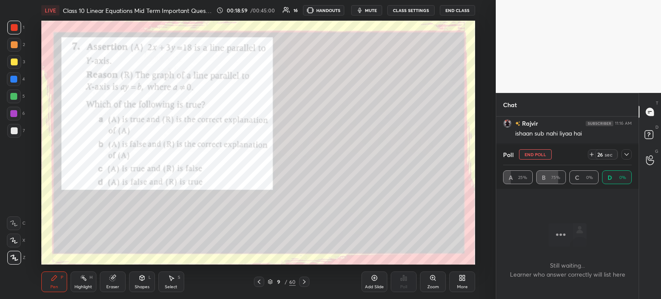
scroll to position [4438, 0]
click at [627, 158] on div at bounding box center [626, 154] width 10 height 10
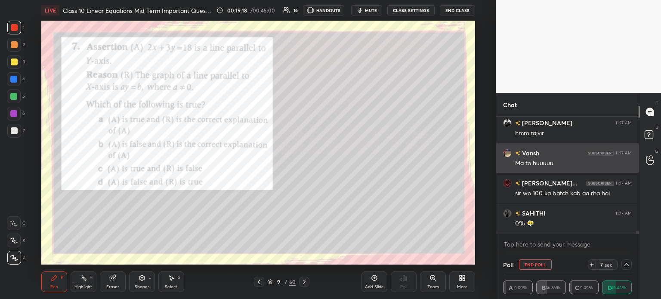
scroll to position [4458, 0]
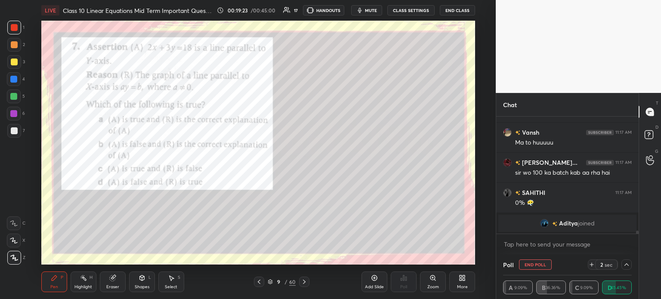
click at [20, 32] on div at bounding box center [14, 28] width 14 height 14
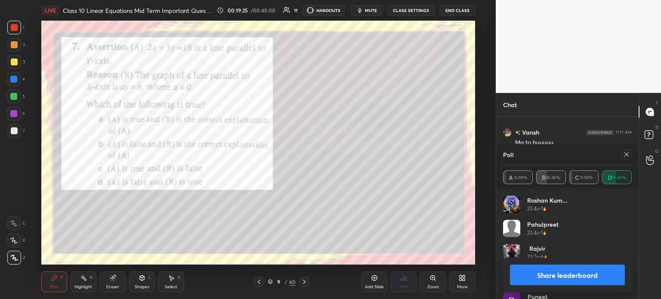
scroll to position [101, 126]
click at [15, 130] on div at bounding box center [14, 130] width 7 height 7
click at [19, 62] on div at bounding box center [14, 62] width 14 height 14
click at [17, 29] on div at bounding box center [14, 27] width 7 height 7
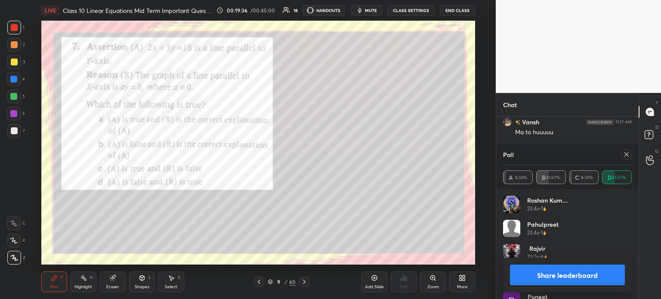
scroll to position [3604, 0]
click at [12, 131] on div at bounding box center [14, 130] width 7 height 7
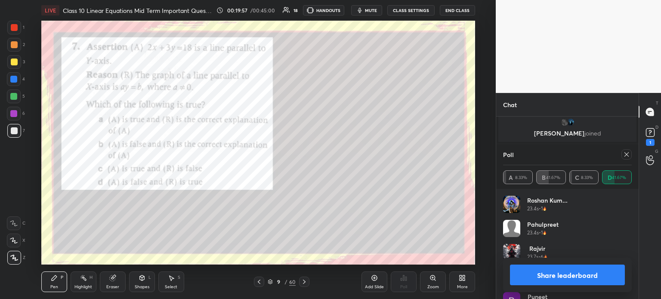
click at [15, 24] on div at bounding box center [14, 28] width 14 height 14
click at [304, 282] on icon at bounding box center [304, 281] width 7 height 7
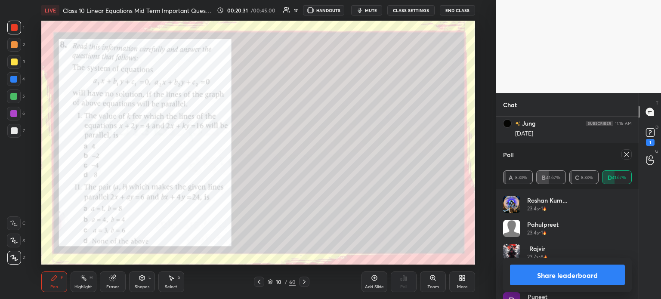
scroll to position [3793, 0]
click at [559, 275] on button "Share leaderboard" at bounding box center [567, 275] width 115 height 21
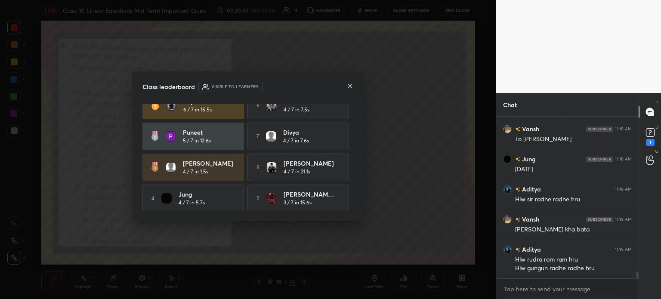
scroll to position [0, 0]
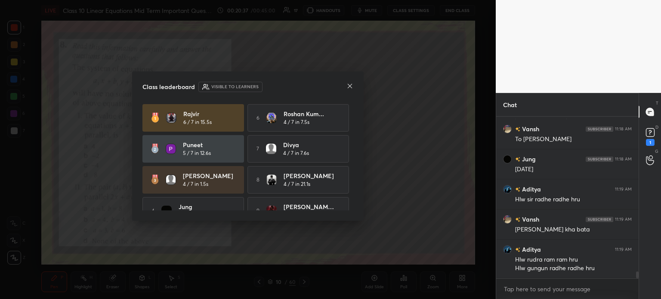
click at [348, 89] on div at bounding box center [349, 86] width 7 height 9
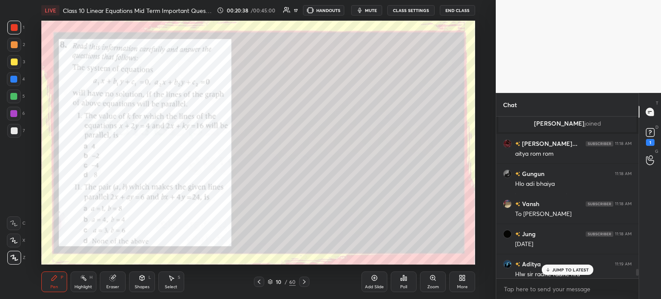
scroll to position [3673, 0]
click at [647, 133] on rect at bounding box center [650, 133] width 8 height 8
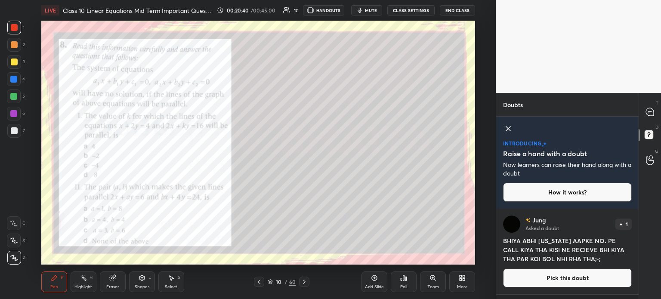
click at [509, 130] on icon at bounding box center [508, 128] width 4 height 4
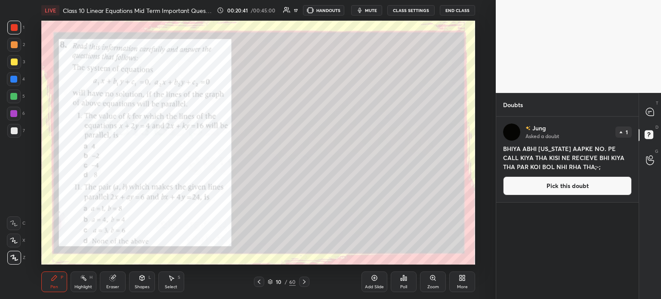
scroll to position [180, 140]
click at [656, 109] on div at bounding box center [649, 111] width 17 height 15
type textarea "x"
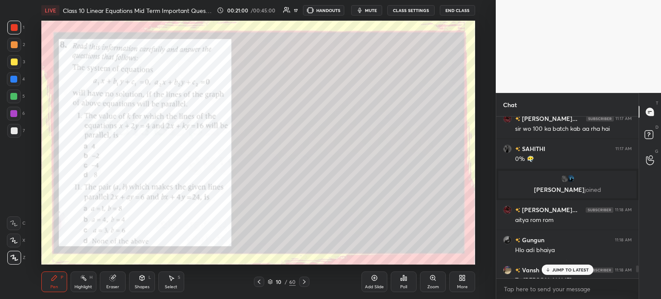
click at [410, 281] on div "Poll" at bounding box center [404, 281] width 26 height 21
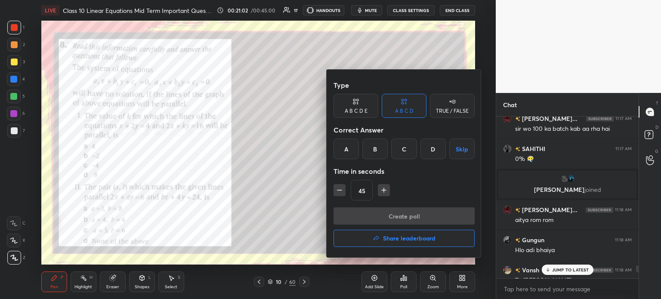
click at [343, 151] on div "A" at bounding box center [345, 149] width 25 height 21
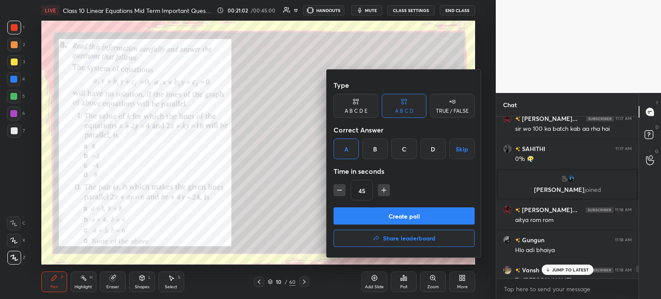
click at [339, 190] on icon "button" at bounding box center [339, 190] width 4 height 0
type input "30"
click at [387, 216] on button "Create poll" at bounding box center [403, 215] width 141 height 17
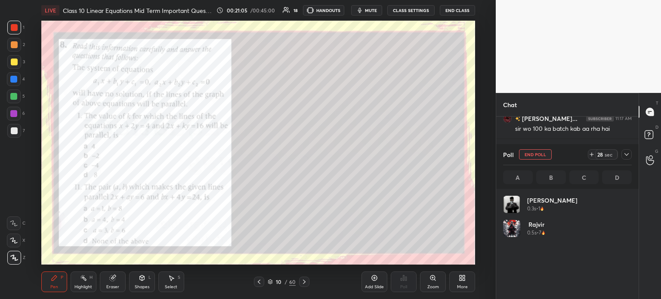
click at [629, 156] on icon at bounding box center [626, 154] width 7 height 7
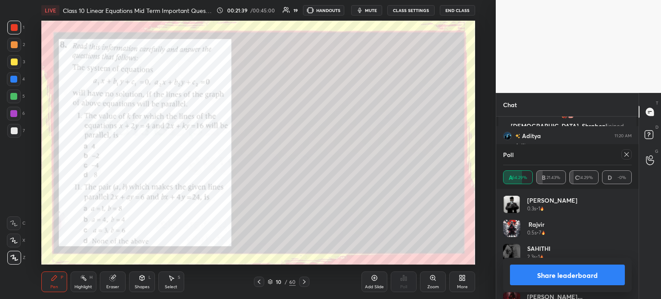
click at [547, 273] on button "Share leaderboard" at bounding box center [567, 275] width 115 height 21
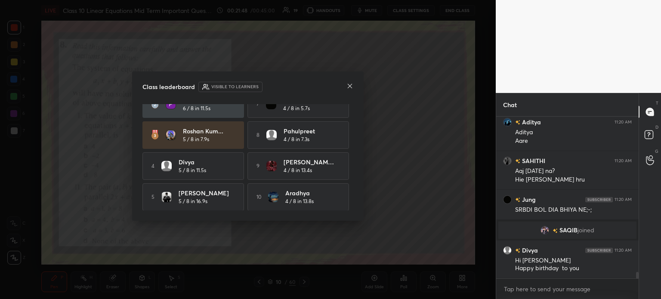
click at [343, 91] on div "Class leaderboard Visible to learners" at bounding box center [247, 87] width 211 height 10
click at [349, 80] on div "Class leaderboard Visible to learners Rajvir 7 / 8 in 13.3s 6 [PERSON_NAME] 4 /…" at bounding box center [247, 146] width 231 height 150
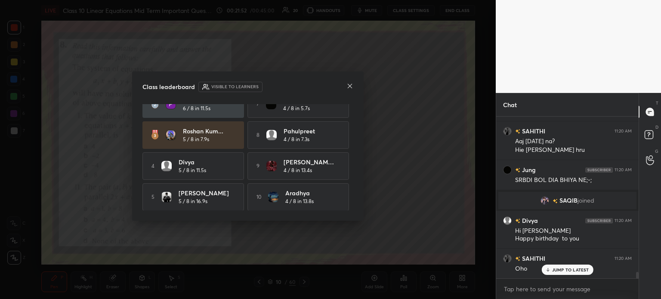
click at [350, 83] on icon at bounding box center [349, 86] width 7 height 7
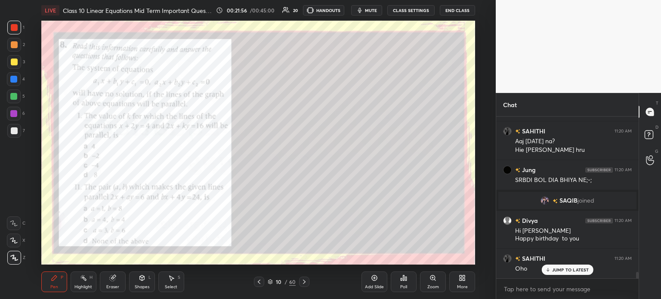
click at [10, 135] on div at bounding box center [14, 131] width 14 height 14
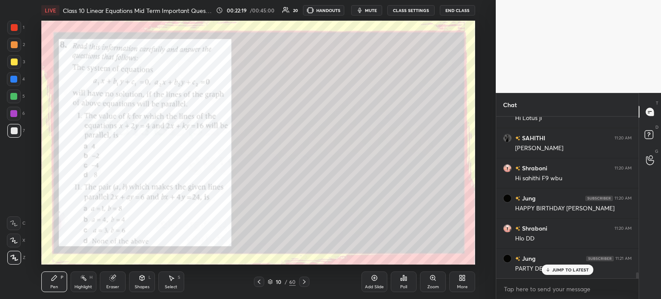
click at [17, 34] on div at bounding box center [14, 28] width 14 height 14
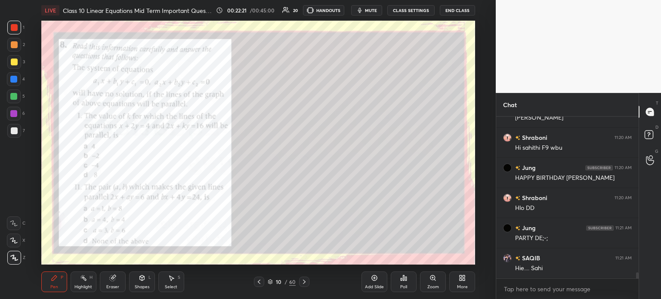
click at [402, 283] on div "Poll" at bounding box center [404, 281] width 26 height 21
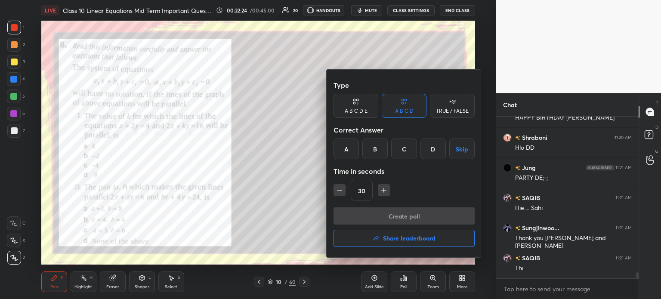
click at [428, 148] on div "D" at bounding box center [432, 149] width 25 height 21
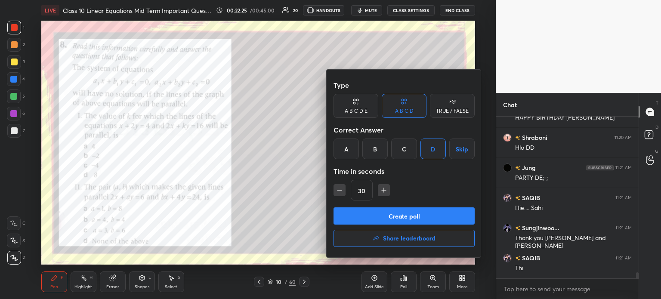
click at [394, 210] on button "Create poll" at bounding box center [403, 215] width 141 height 17
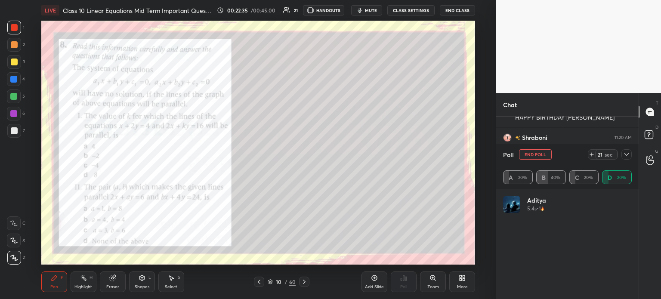
click at [630, 154] on div at bounding box center [626, 154] width 10 height 10
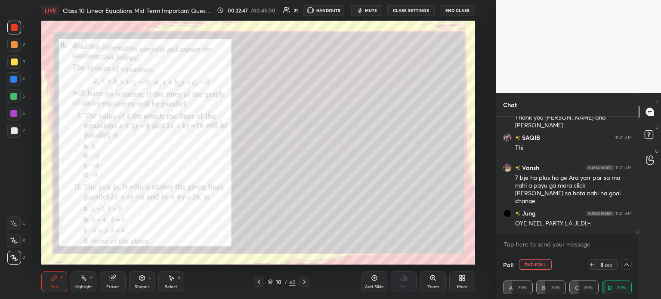
click at [628, 265] on icon at bounding box center [626, 264] width 7 height 7
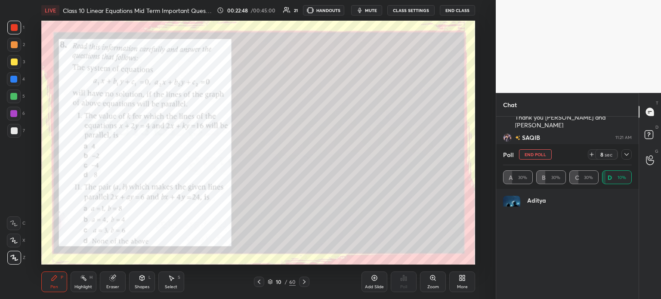
scroll to position [35, 126]
click at [627, 153] on icon at bounding box center [626, 154] width 7 height 7
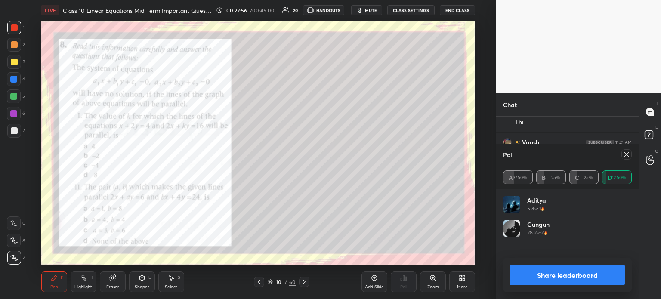
click at [565, 264] on div "Share leaderboard" at bounding box center [567, 275] width 129 height 34
click at [564, 270] on button "Share leaderboard" at bounding box center [567, 275] width 115 height 21
type textarea "x"
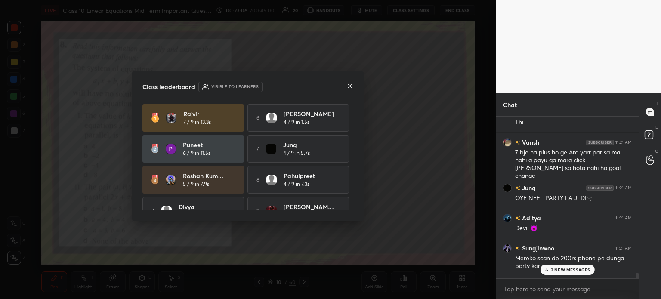
click at [349, 90] on div at bounding box center [349, 86] width 7 height 9
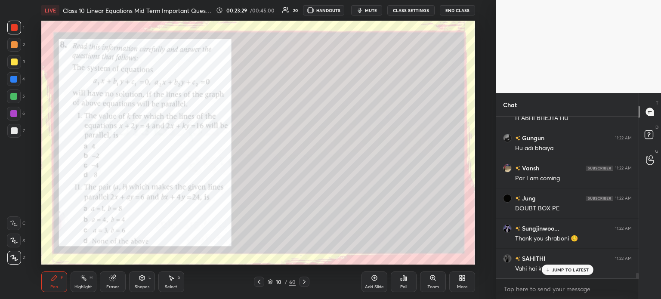
click at [21, 130] on div at bounding box center [14, 131] width 14 height 14
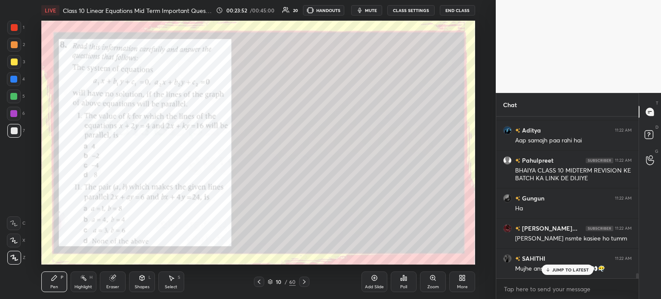
click at [19, 32] on div at bounding box center [14, 28] width 14 height 14
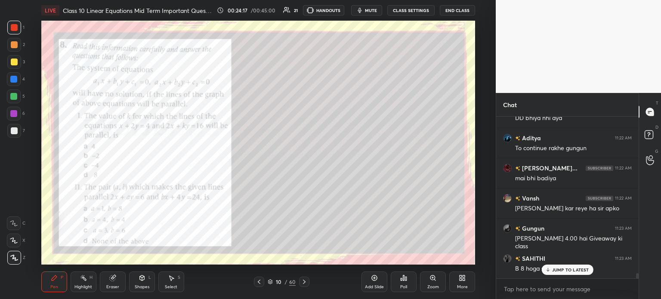
scroll to position [5003, 0]
click at [305, 282] on icon at bounding box center [304, 281] width 7 height 7
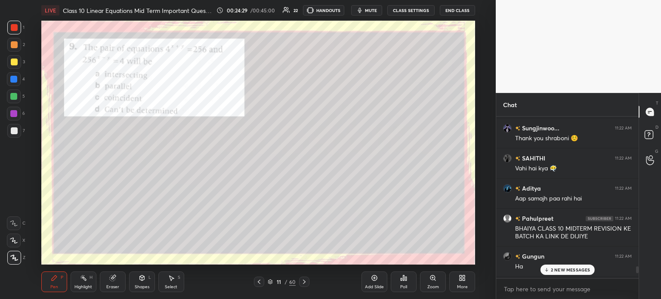
scroll to position [4448, 0]
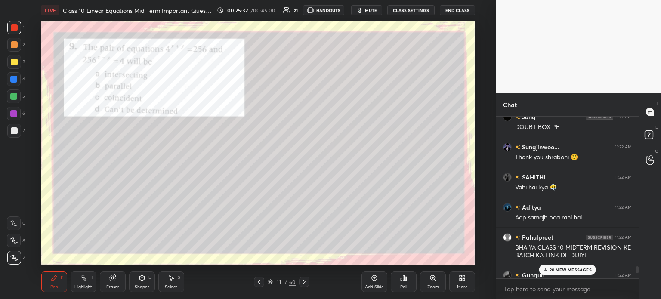
click at [405, 280] on icon at bounding box center [405, 279] width 1 height 4
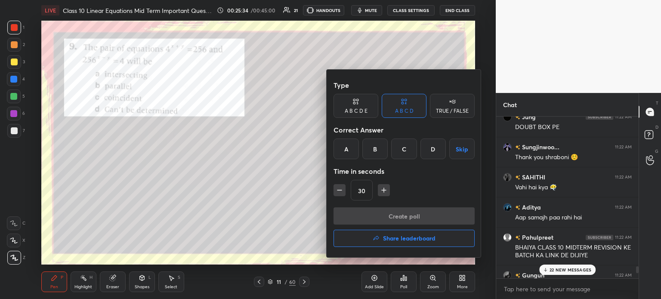
click at [348, 145] on div "A" at bounding box center [345, 149] width 25 height 21
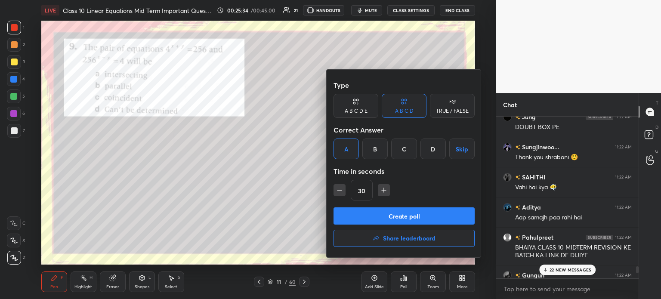
click at [382, 188] on icon "button" at bounding box center [383, 190] width 9 height 9
type input "45"
click at [565, 213] on div at bounding box center [330, 149] width 661 height 299
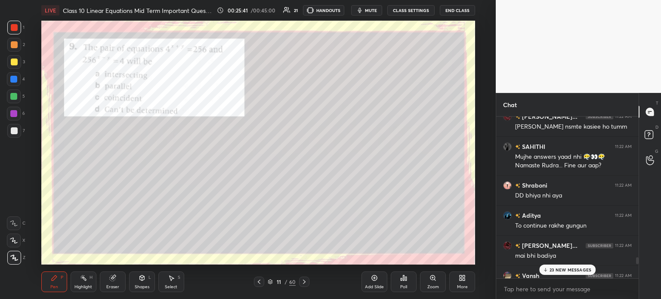
scroll to position [4638, 0]
click at [405, 286] on div "Poll" at bounding box center [403, 287] width 7 height 4
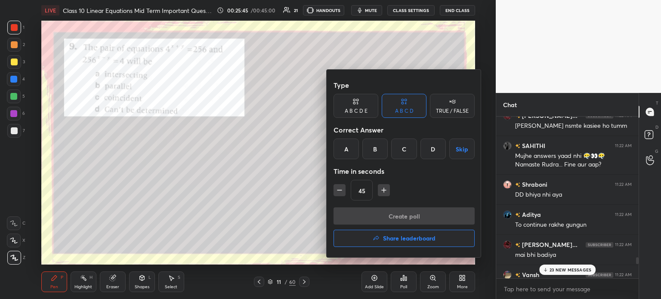
click at [345, 150] on div "A" at bounding box center [345, 149] width 25 height 21
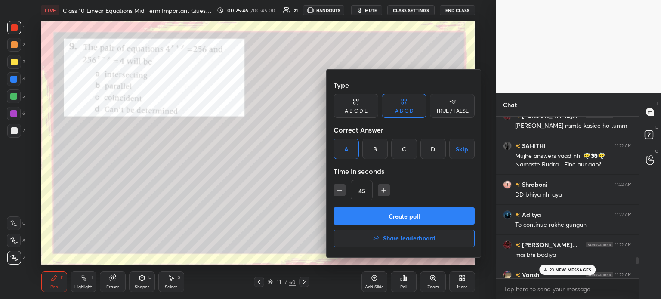
click at [385, 218] on button "Create poll" at bounding box center [403, 215] width 141 height 17
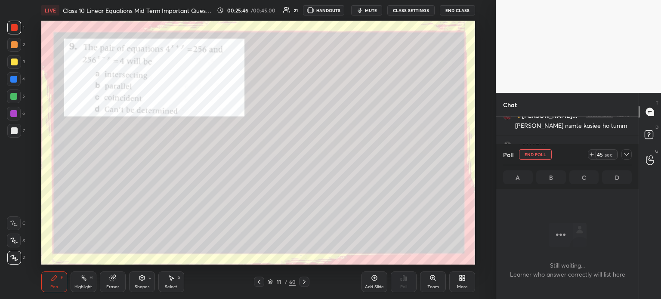
scroll to position [2, 3]
click at [626, 154] on icon at bounding box center [626, 154] width 7 height 7
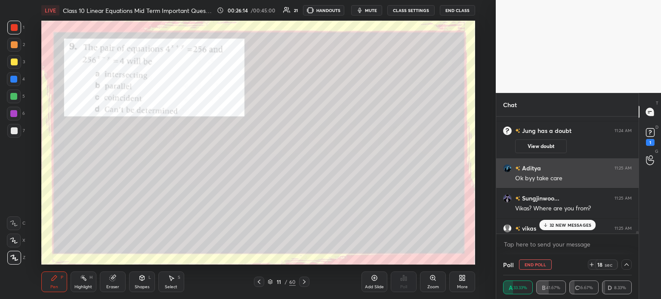
scroll to position [5844, 0]
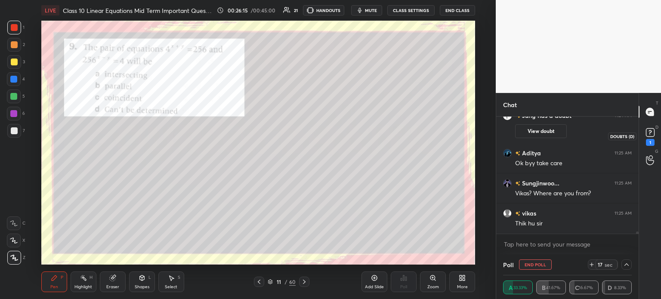
click at [650, 136] on rect at bounding box center [650, 133] width 8 height 8
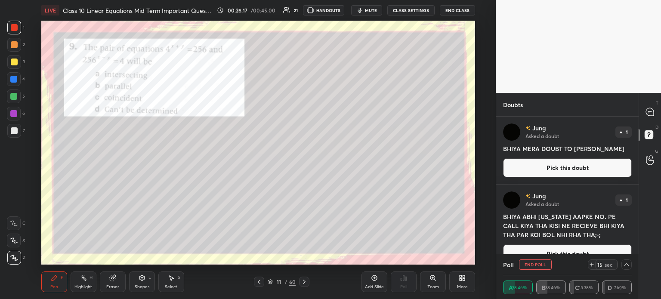
scroll to position [16, 0]
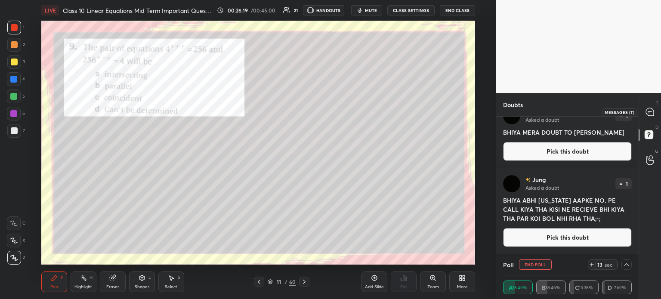
click at [644, 109] on div at bounding box center [649, 111] width 17 height 15
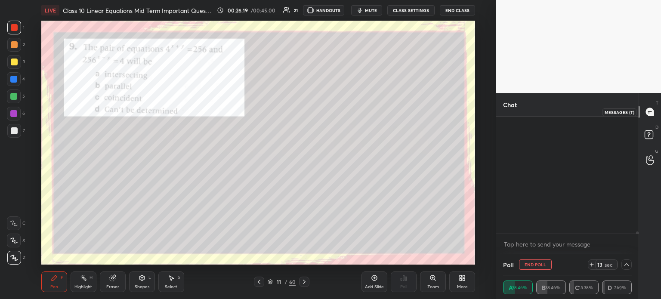
scroll to position [114, 140]
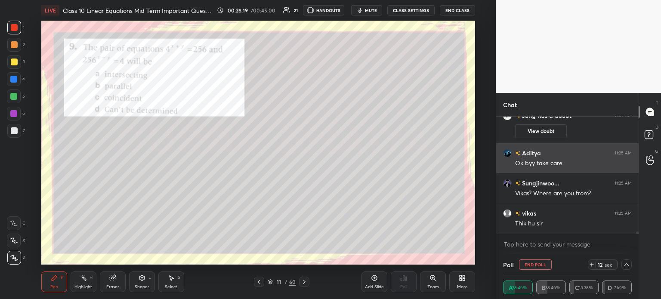
click at [580, 158] on div "Ok byy take care" at bounding box center [573, 162] width 117 height 10
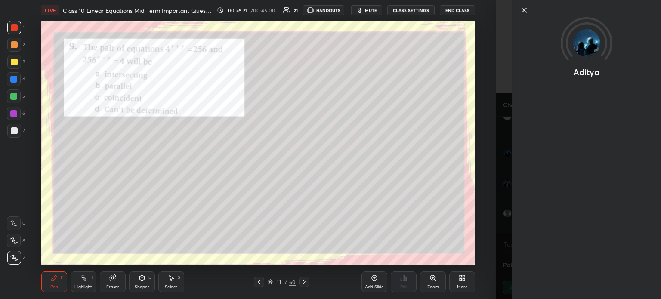
click at [521, 13] on icon at bounding box center [524, 10] width 10 height 10
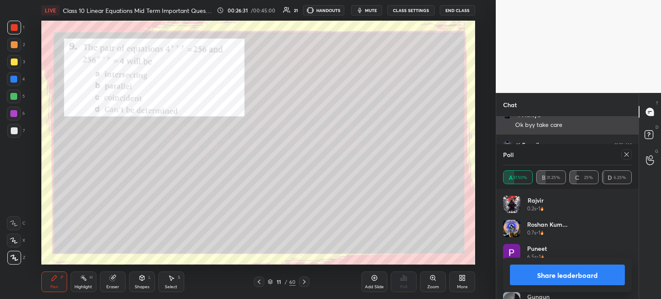
scroll to position [101, 126]
click at [552, 275] on button "Share leaderboard" at bounding box center [567, 275] width 115 height 21
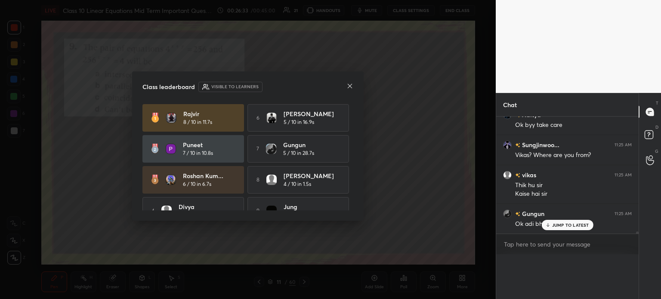
scroll to position [153, 140]
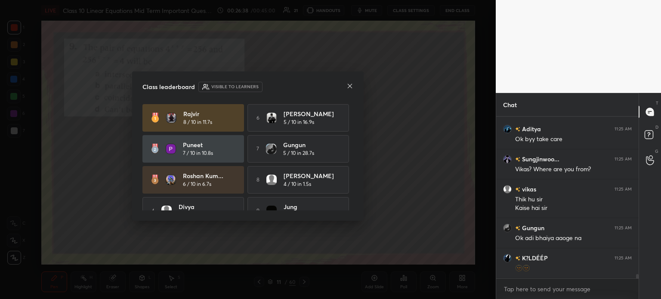
click at [352, 87] on icon at bounding box center [349, 86] width 7 height 7
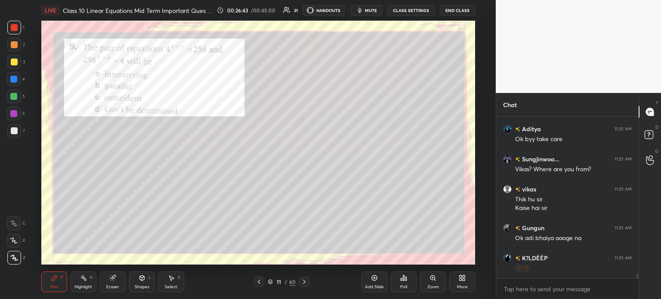
click at [17, 129] on div at bounding box center [14, 131] width 14 height 14
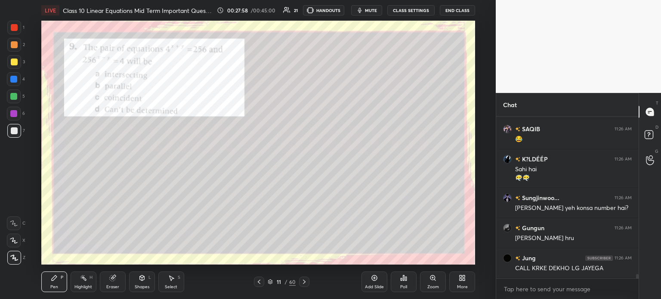
scroll to position [5849, 0]
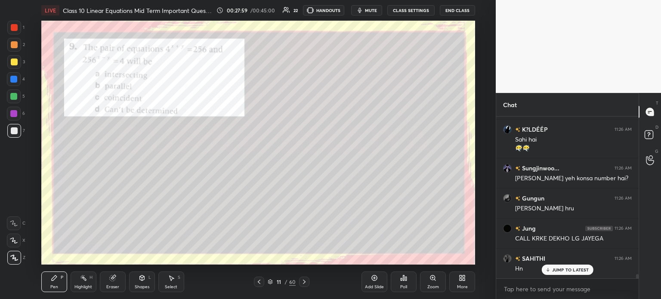
click at [14, 29] on div at bounding box center [14, 27] width 7 height 7
click at [304, 281] on icon at bounding box center [304, 282] width 3 height 4
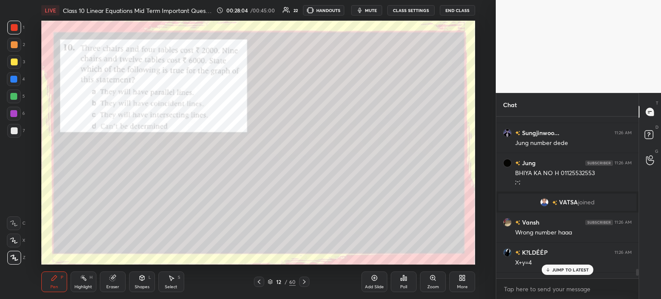
scroll to position [5665, 0]
click at [546, 203] on img "grid" at bounding box center [544, 203] width 9 height 9
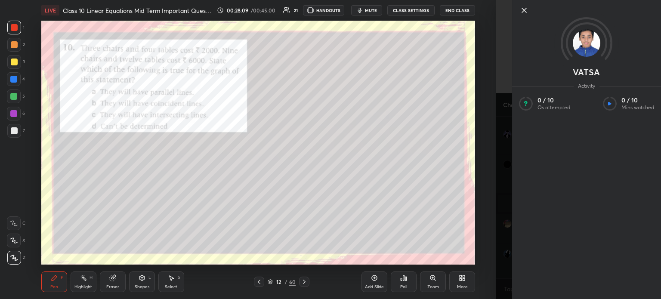
click at [527, 10] on icon at bounding box center [524, 10] width 10 height 10
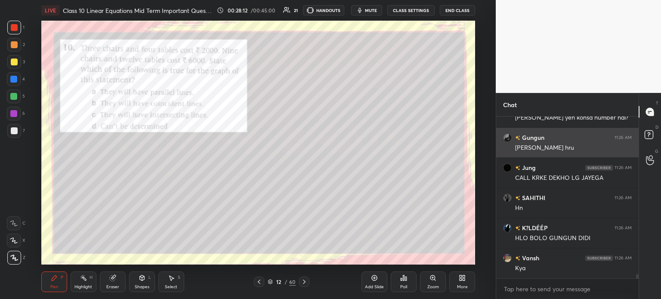
scroll to position [5940, 0]
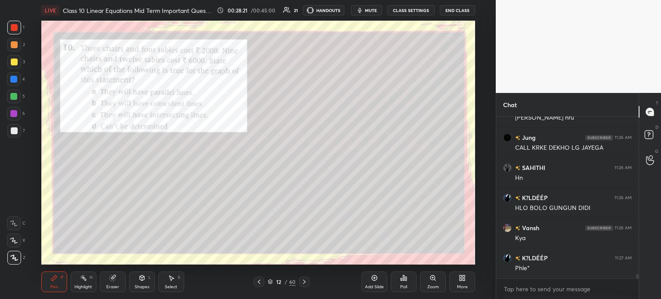
click at [411, 277] on div "Poll" at bounding box center [404, 281] width 26 height 21
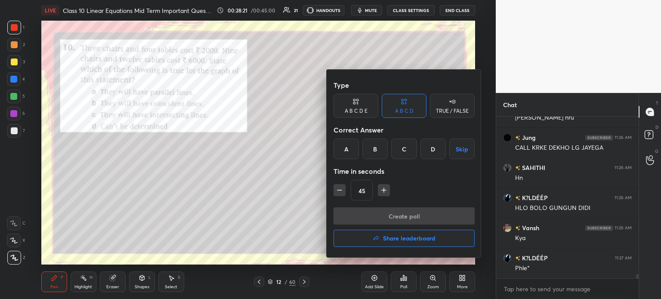
click at [397, 145] on div "C" at bounding box center [403, 149] width 25 height 21
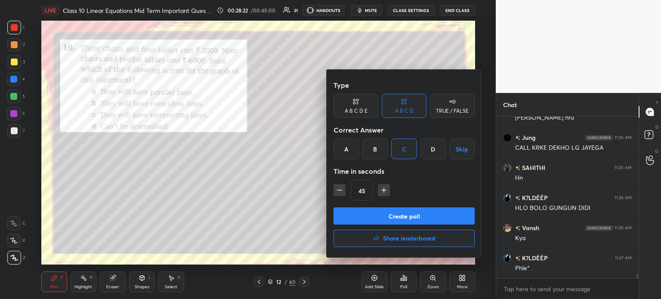
click at [373, 158] on div "B" at bounding box center [374, 149] width 25 height 21
click at [384, 216] on button "Create poll" at bounding box center [403, 215] width 141 height 17
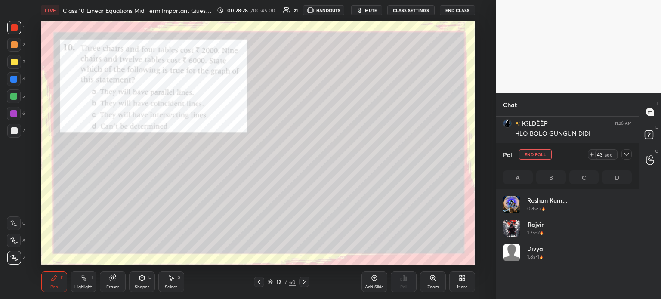
scroll to position [101, 126]
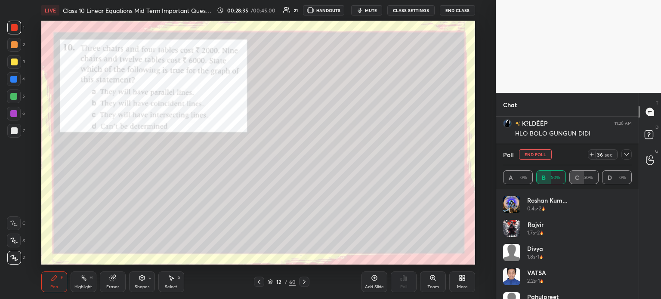
click at [625, 155] on icon at bounding box center [626, 154] width 4 height 3
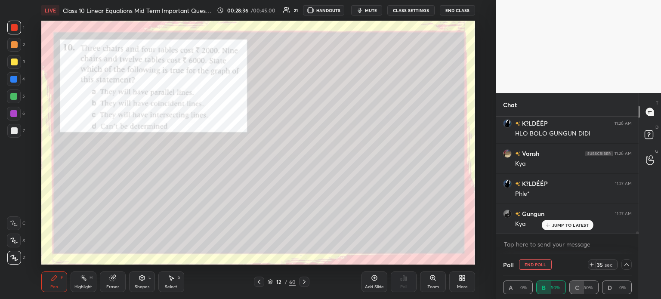
scroll to position [6015, 0]
click at [13, 131] on div at bounding box center [14, 130] width 7 height 7
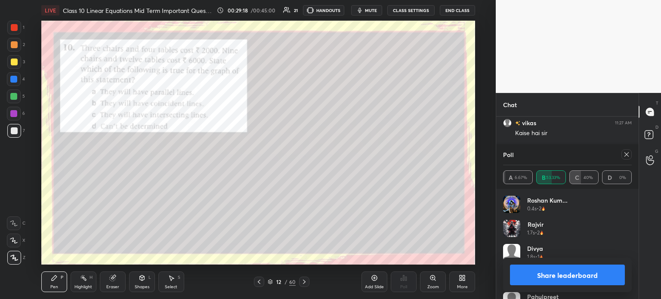
scroll to position [6264, 0]
click at [529, 280] on button "Share leaderboard" at bounding box center [567, 275] width 115 height 21
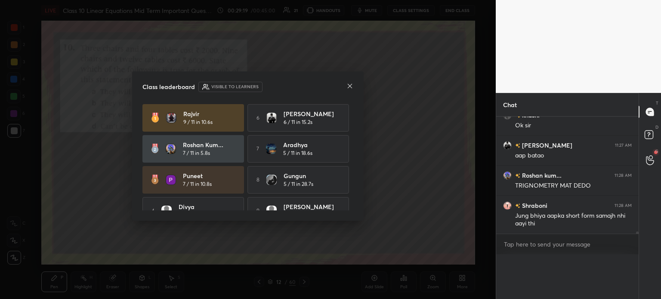
scroll to position [38, 126]
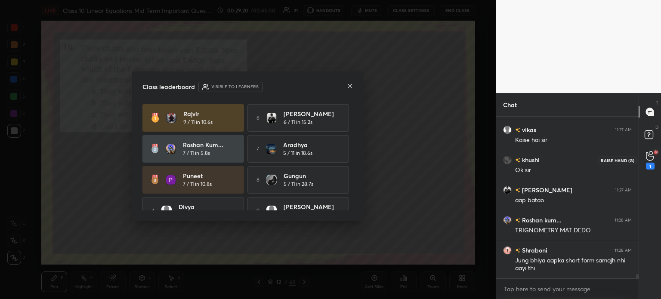
click at [652, 159] on icon at bounding box center [650, 156] width 8 height 10
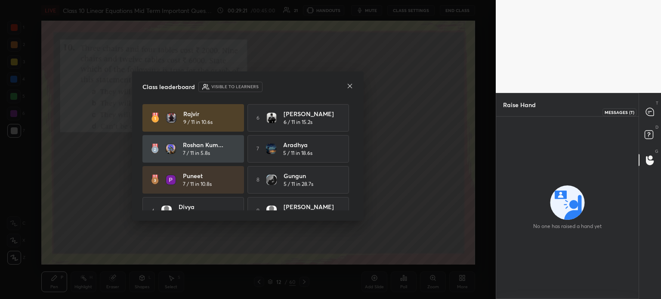
click at [649, 114] on icon at bounding box center [650, 112] width 8 height 8
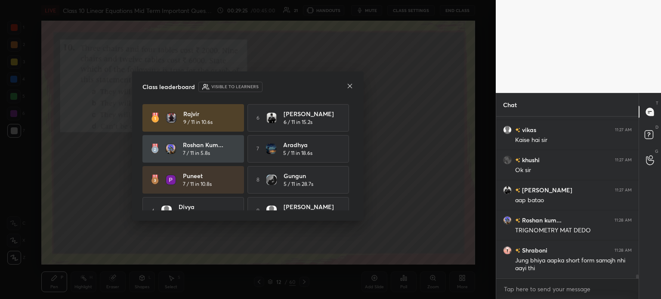
click at [352, 84] on icon at bounding box center [349, 86] width 7 height 7
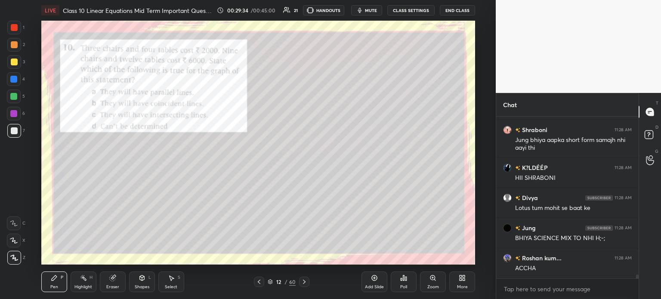
click at [15, 28] on div at bounding box center [14, 27] width 7 height 7
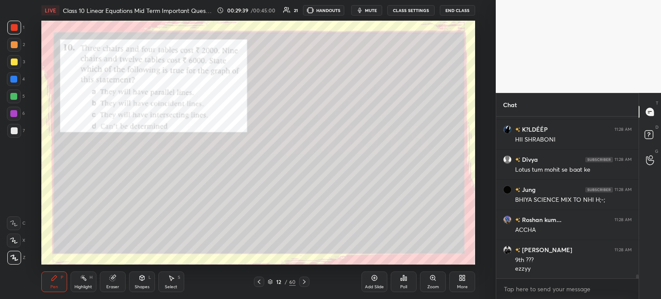
click at [17, 60] on div at bounding box center [14, 62] width 7 height 7
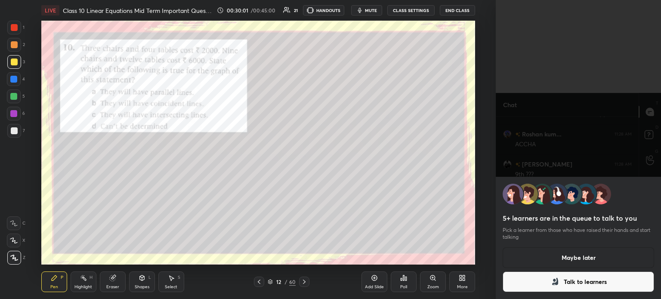
click at [536, 256] on button "Maybe later" at bounding box center [577, 257] width 151 height 21
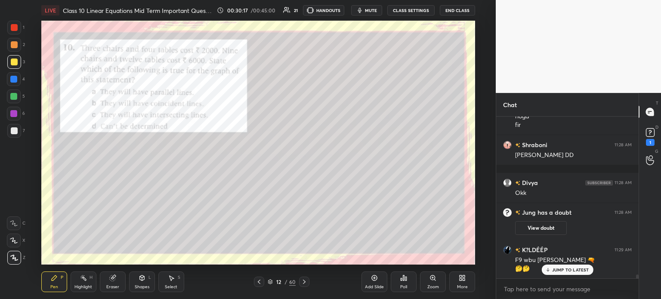
click at [20, 30] on div at bounding box center [14, 28] width 14 height 14
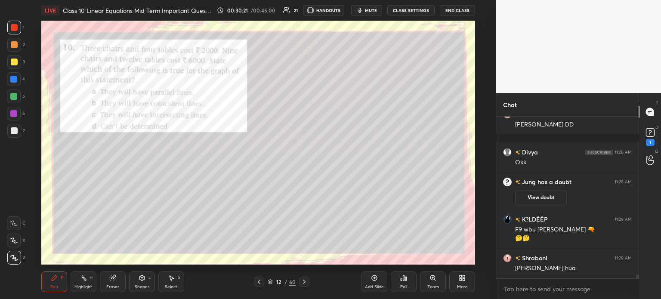
click at [305, 283] on icon at bounding box center [304, 281] width 7 height 7
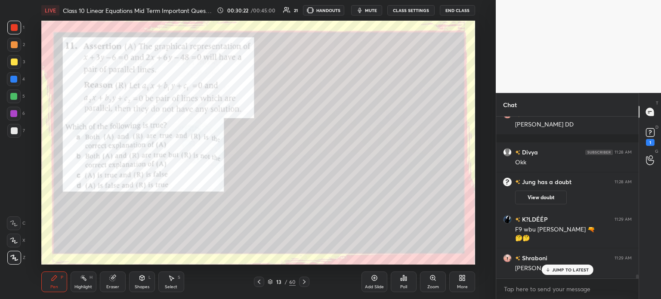
scroll to position [6309, 0]
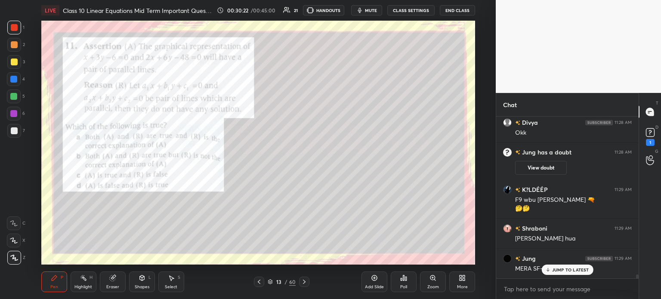
click at [652, 139] on div "1" at bounding box center [650, 142] width 9 height 7
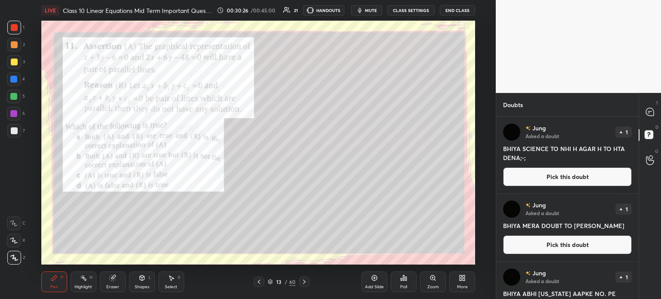
click at [649, 117] on icon at bounding box center [649, 112] width 9 height 9
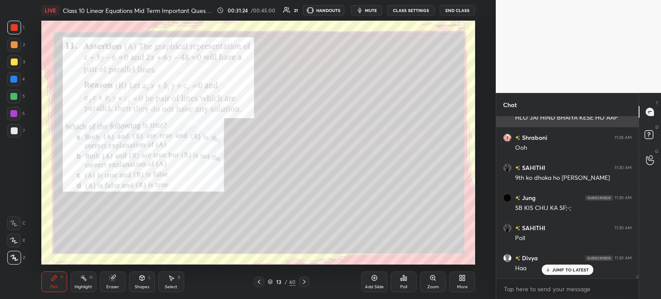
scroll to position [7117, 0]
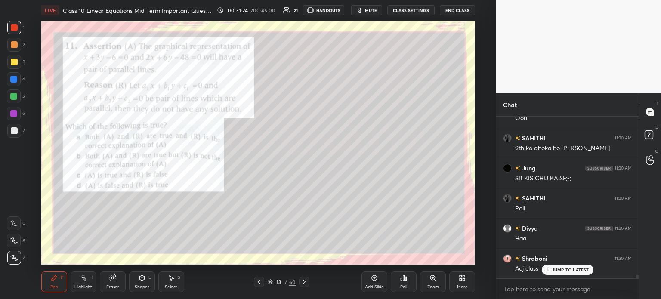
click at [404, 280] on icon at bounding box center [403, 277] width 1 height 5
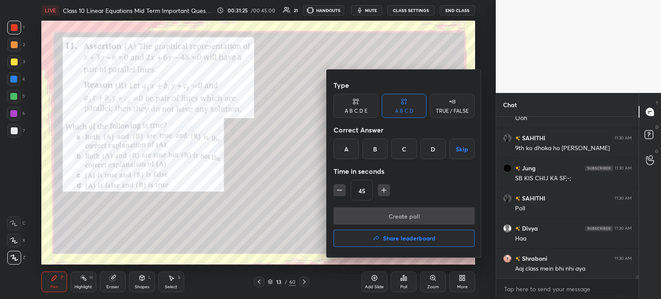
scroll to position [7148, 0]
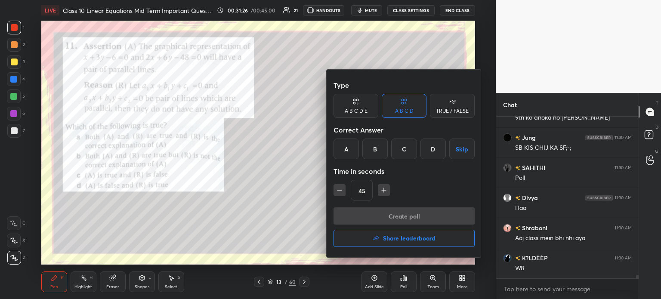
click at [385, 149] on div "B" at bounding box center [374, 149] width 25 height 21
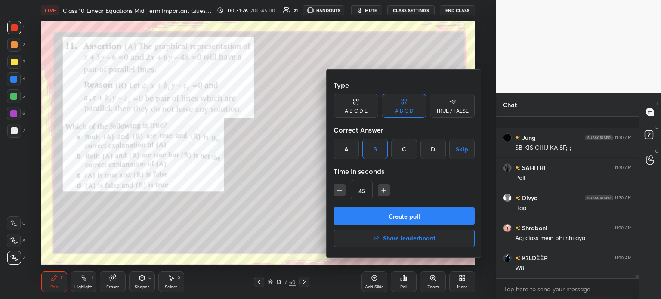
scroll to position [7208, 0]
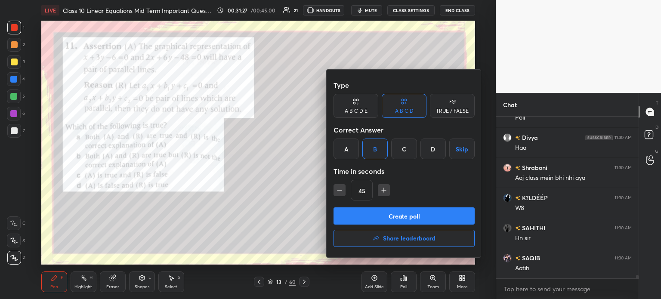
click at [401, 219] on button "Create poll" at bounding box center [403, 215] width 141 height 17
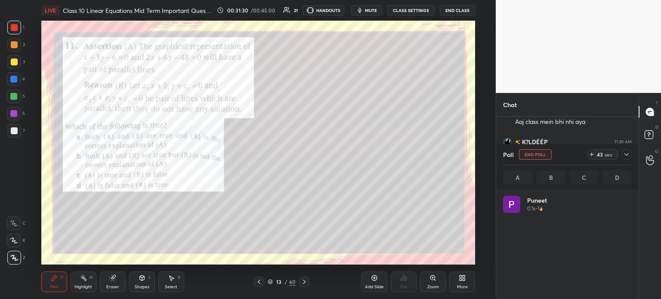
scroll to position [101, 126]
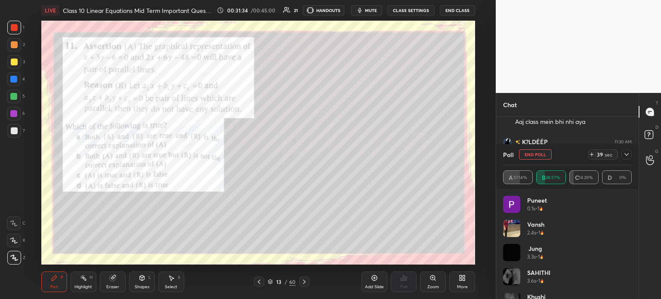
click at [630, 149] on div "39 sec" at bounding box center [610, 154] width 44 height 10
click at [632, 151] on div "Poll End Poll 38 sec A 57.14% B 28.57% C 14.29% D 0%" at bounding box center [567, 166] width 142 height 45
click at [629, 156] on icon at bounding box center [626, 154] width 7 height 7
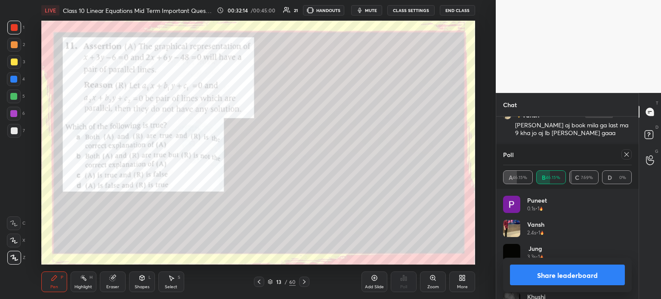
click at [518, 271] on button "Share leaderboard" at bounding box center [567, 275] width 115 height 21
type textarea "x"
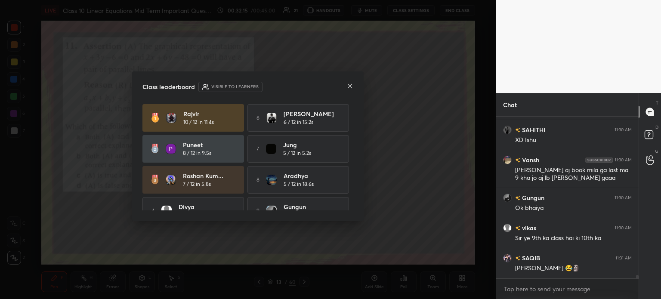
click at [350, 88] on icon at bounding box center [349, 86] width 7 height 7
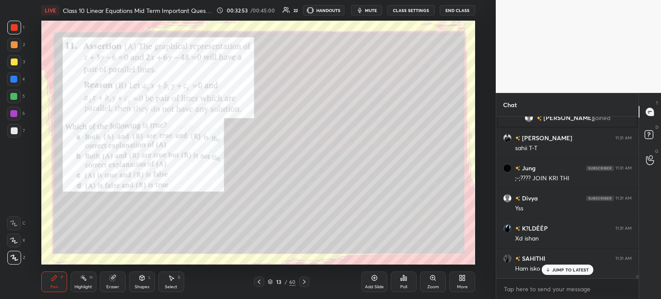
click at [18, 130] on div at bounding box center [14, 131] width 14 height 14
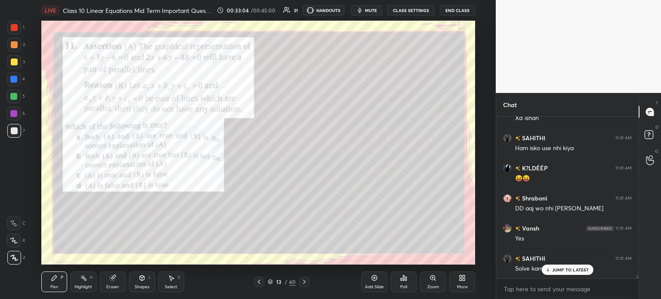
click at [16, 29] on div at bounding box center [14, 27] width 7 height 7
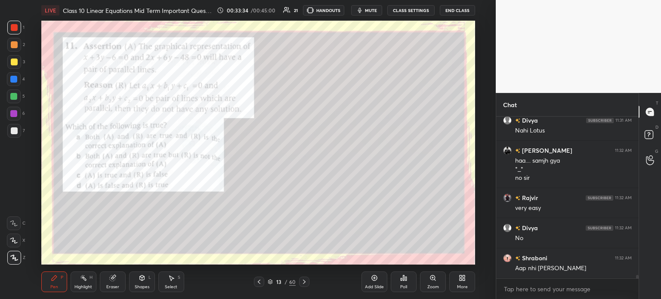
scroll to position [7654, 0]
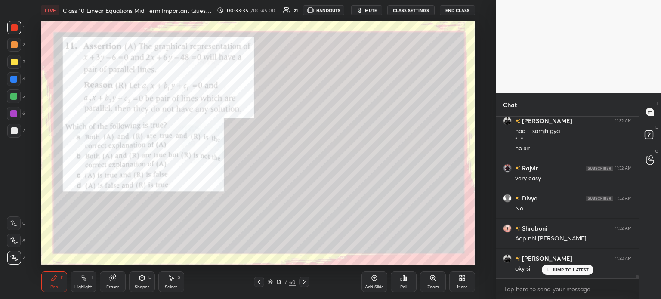
click at [305, 283] on icon at bounding box center [304, 281] width 7 height 7
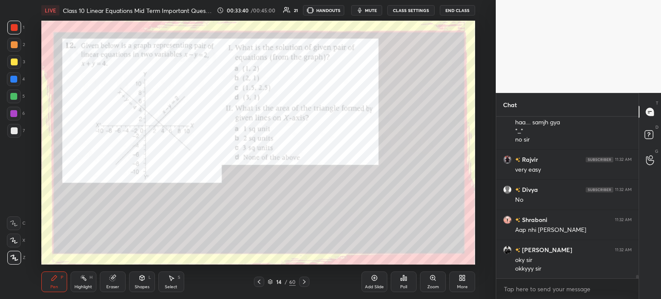
scroll to position [7694, 0]
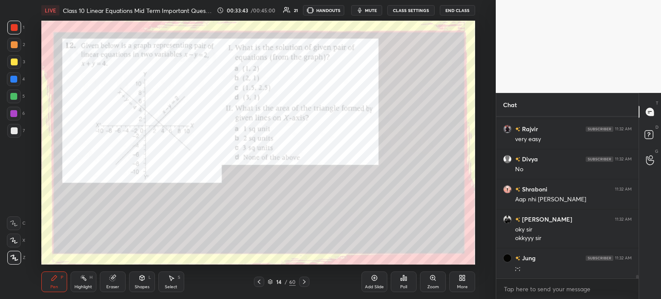
click at [404, 283] on div "Poll" at bounding box center [404, 281] width 26 height 21
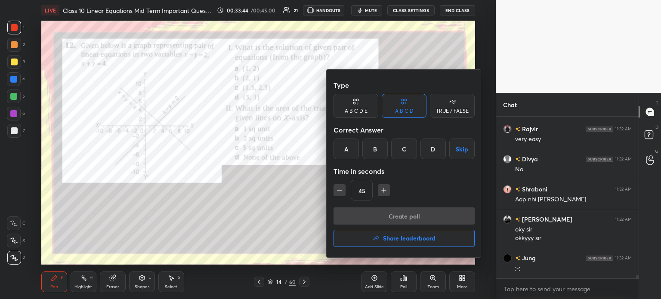
click at [432, 155] on div "D" at bounding box center [432, 149] width 25 height 21
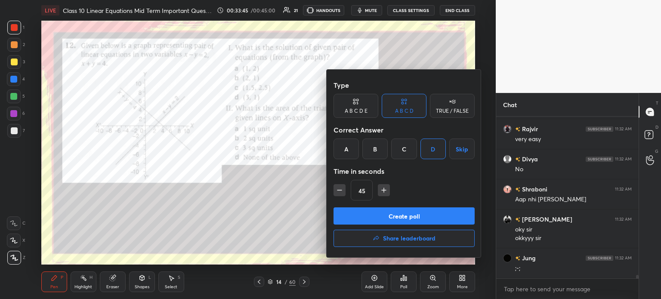
click at [344, 189] on button "button" at bounding box center [339, 190] width 12 height 12
type input "30"
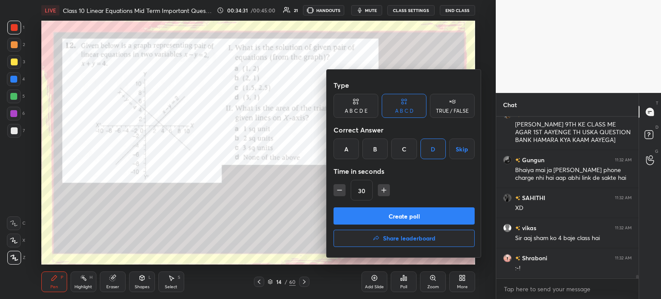
scroll to position [7897, 0]
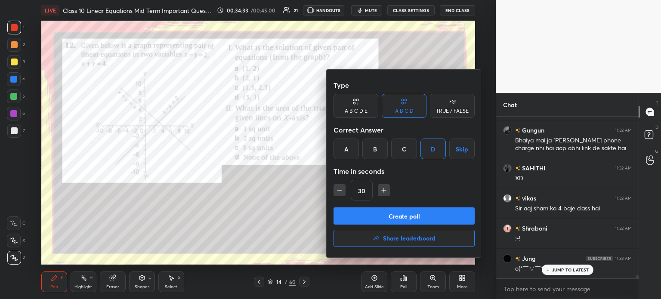
click at [376, 148] on div "B" at bounding box center [374, 149] width 25 height 21
click at [385, 214] on button "Create poll" at bounding box center [403, 215] width 141 height 17
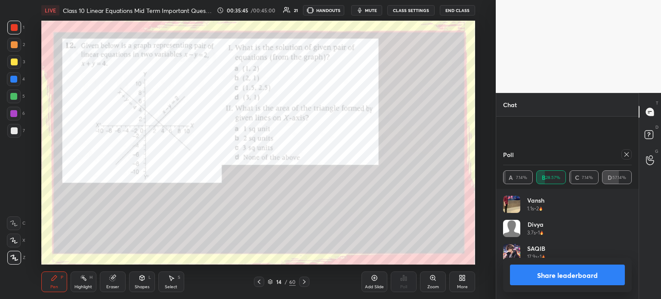
scroll to position [8698, 0]
click at [532, 273] on button "Share leaderboard" at bounding box center [567, 275] width 115 height 21
type textarea "x"
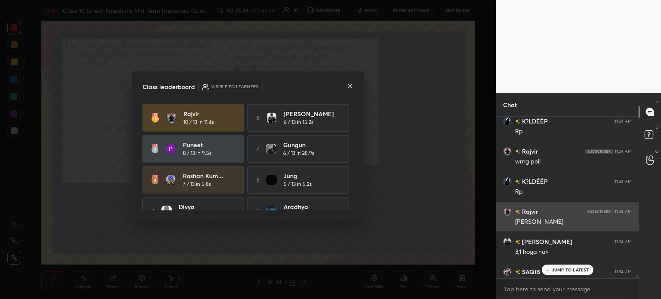
scroll to position [8765, 0]
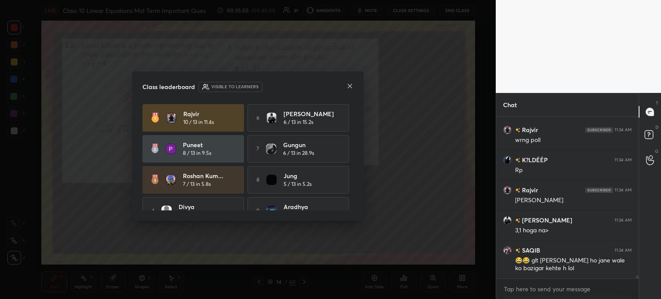
click at [351, 86] on icon at bounding box center [349, 86] width 7 height 7
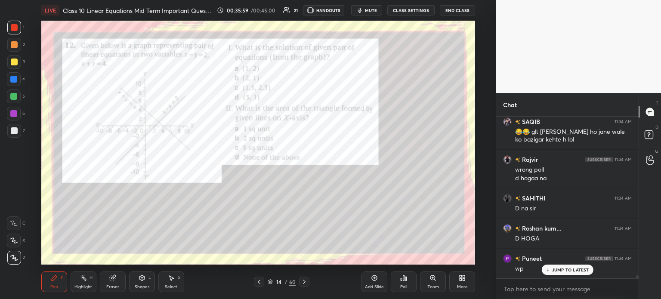
scroll to position [8924, 0]
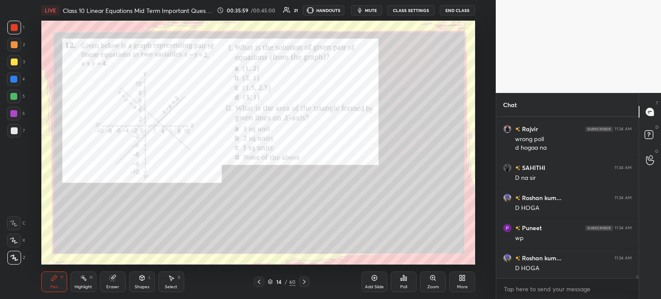
click at [11, 21] on div at bounding box center [14, 28] width 14 height 14
click at [16, 27] on div at bounding box center [14, 27] width 7 height 7
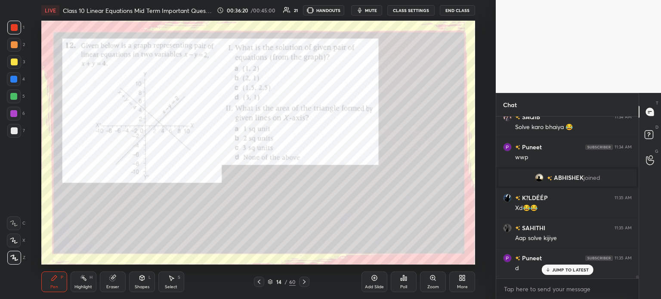
scroll to position [8776, 0]
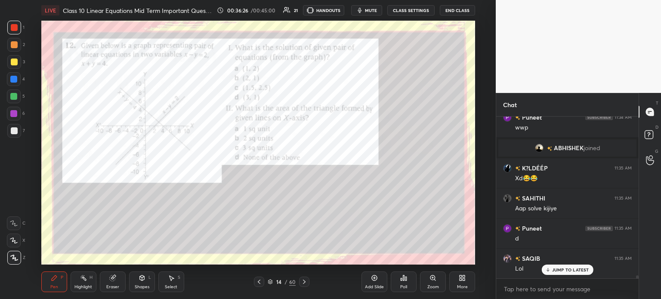
click at [407, 279] on div "Poll" at bounding box center [404, 281] width 26 height 21
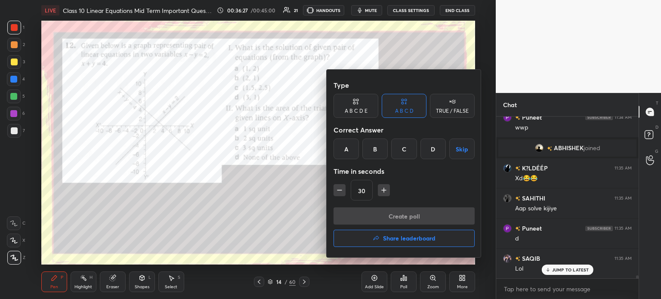
click at [351, 157] on div "A" at bounding box center [345, 149] width 25 height 21
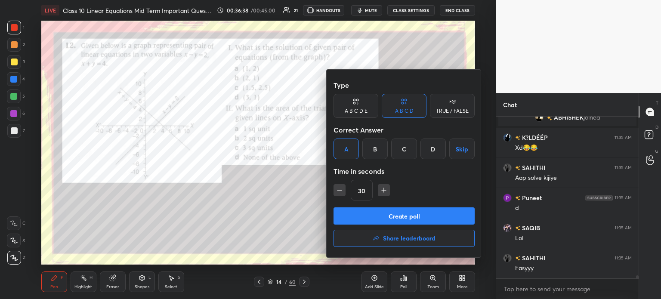
scroll to position [8837, 0]
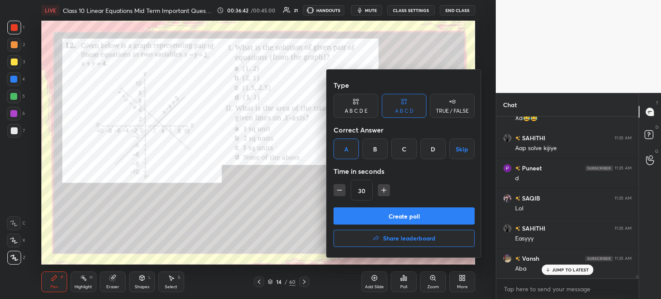
click at [379, 191] on icon "button" at bounding box center [383, 190] width 9 height 9
type input "45"
click at [368, 213] on button "Create poll" at bounding box center [403, 215] width 141 height 17
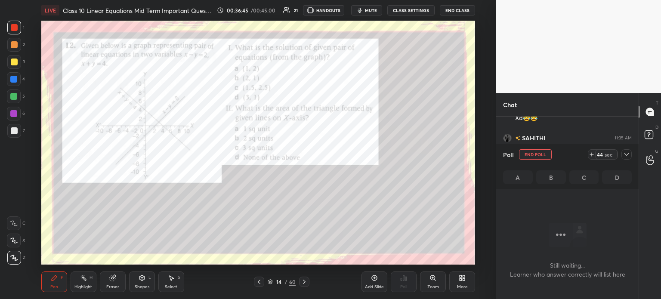
click at [624, 158] on icon at bounding box center [626, 154] width 7 height 7
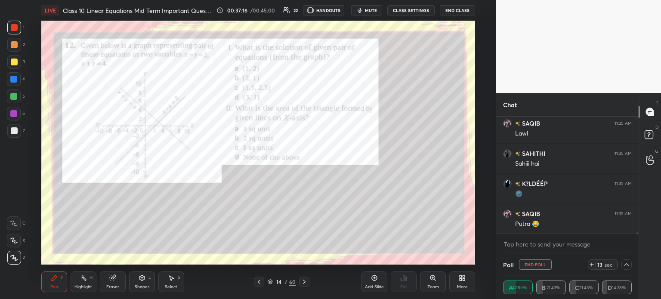
scroll to position [9283, 0]
click at [525, 243] on textarea at bounding box center [567, 244] width 129 height 14
type textarea "x"
paste textarea "[URL][DOMAIN_NAME]"
type textarea "[URL][DOMAIN_NAME]"
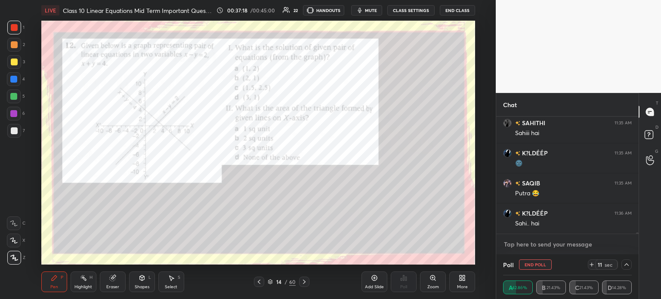
type textarea "x"
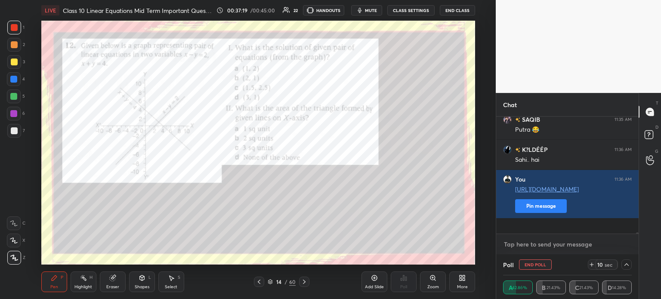
paste textarea "[URL][DOMAIN_NAME]"
type textarea "[URL][DOMAIN_NAME]"
type textarea "x"
type textarea "]"
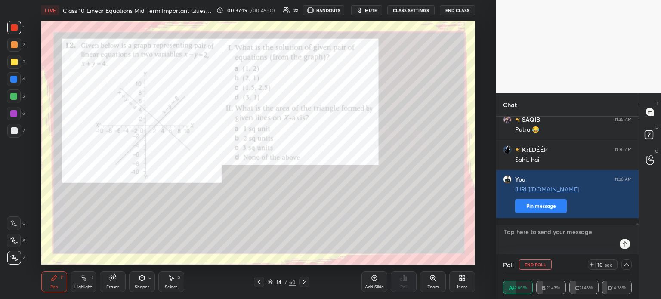
type textarea "x"
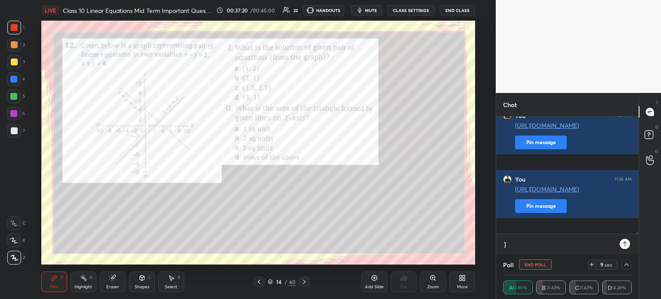
paste textarea "[URL][DOMAIN_NAME]"
type textarea "][URL][DOMAIN_NAME]"
type textarea "x"
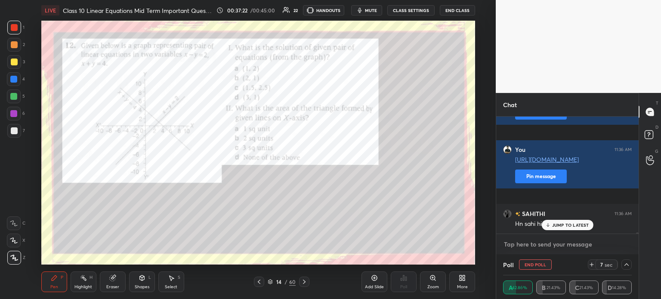
paste textarea "[URL][DOMAIN_NAME]"
type textarea "[URL][DOMAIN_NAME]"
type textarea "x"
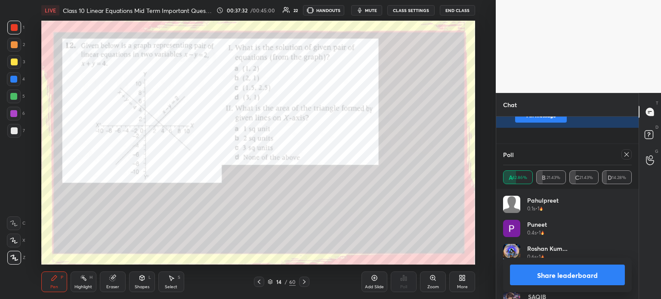
click at [527, 274] on button "Share leaderboard" at bounding box center [567, 275] width 115 height 21
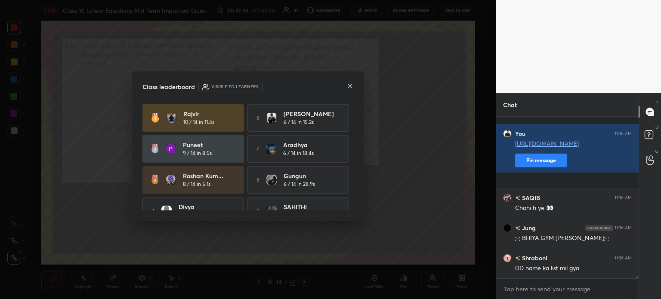
click at [345, 86] on div "Class leaderboard Visible to learners" at bounding box center [247, 87] width 211 height 10
click at [346, 84] on icon at bounding box center [349, 86] width 7 height 7
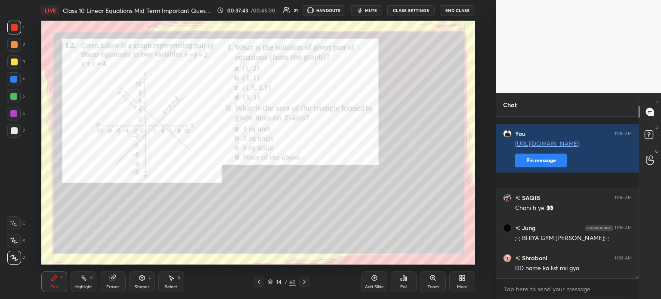
click at [405, 282] on div "Poll" at bounding box center [404, 281] width 26 height 21
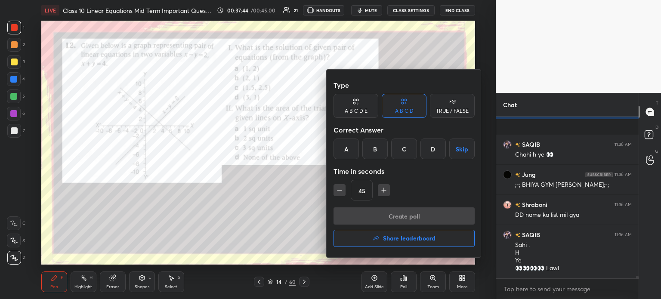
click at [399, 277] on div at bounding box center [330, 149] width 661 height 299
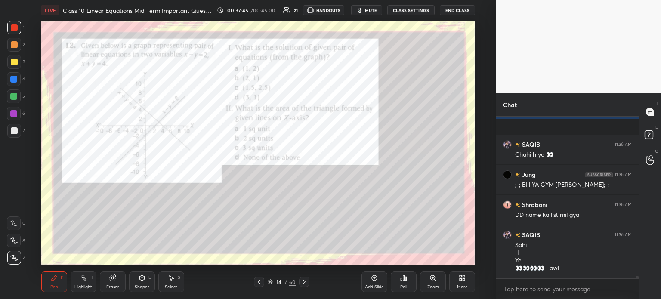
click at [430, 277] on div "Type A B C D E A B C D TRUE / FALSE Correct Answer A B C D Skip Time in seconds…" at bounding box center [330, 149] width 661 height 299
click at [427, 278] on div "Zoom" at bounding box center [433, 281] width 26 height 21
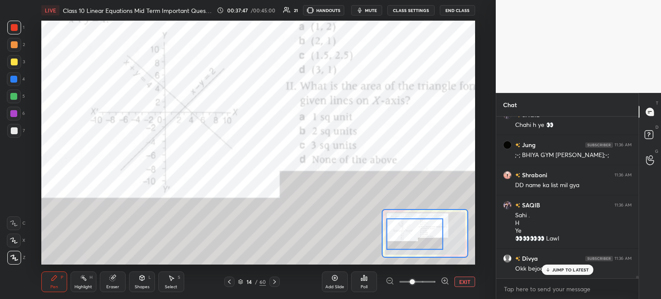
click at [17, 66] on div at bounding box center [14, 62] width 14 height 14
click at [15, 29] on div at bounding box center [14, 27] width 7 height 7
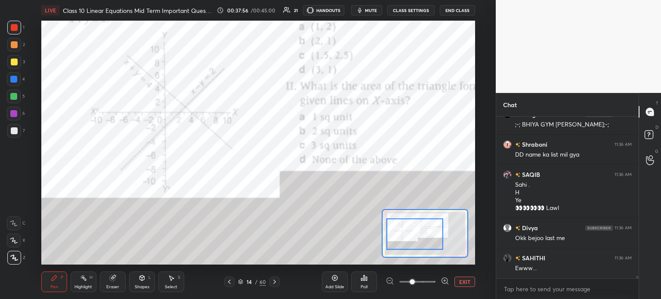
click at [16, 77] on div at bounding box center [13, 79] width 7 height 7
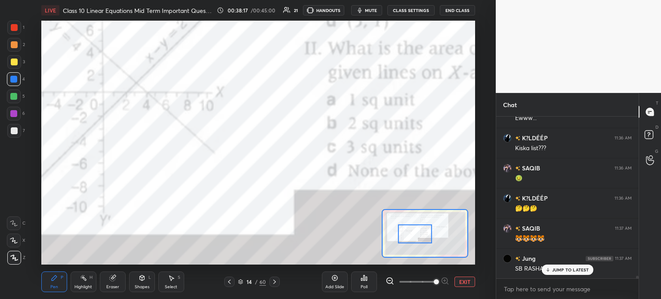
click at [20, 221] on div at bounding box center [14, 223] width 14 height 14
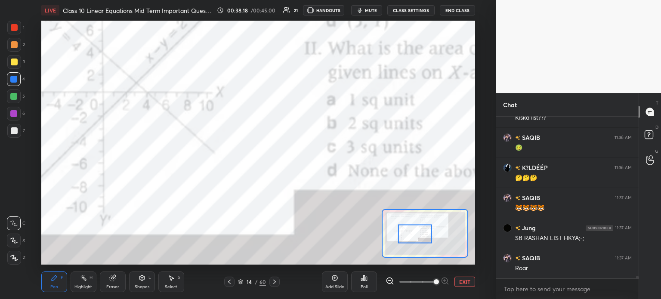
click at [15, 25] on div at bounding box center [14, 27] width 7 height 7
click at [15, 49] on div at bounding box center [14, 45] width 14 height 14
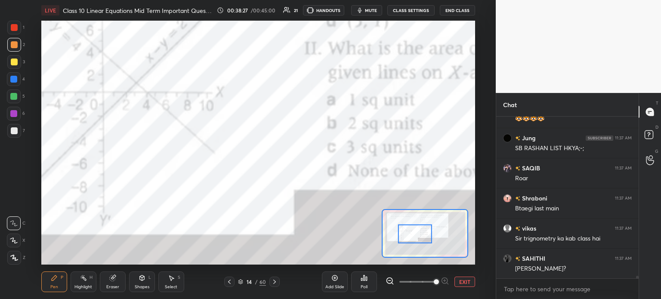
scroll to position [10029, 0]
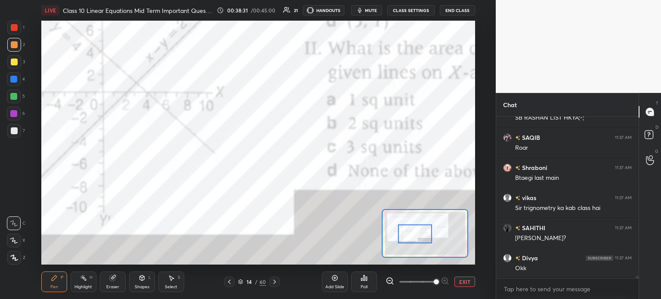
click at [18, 127] on div at bounding box center [14, 131] width 14 height 14
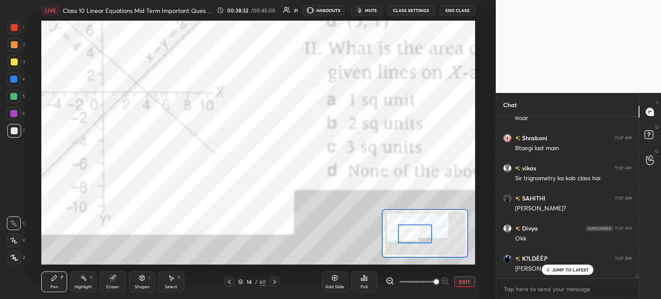
click at [13, 79] on div at bounding box center [13, 79] width 7 height 7
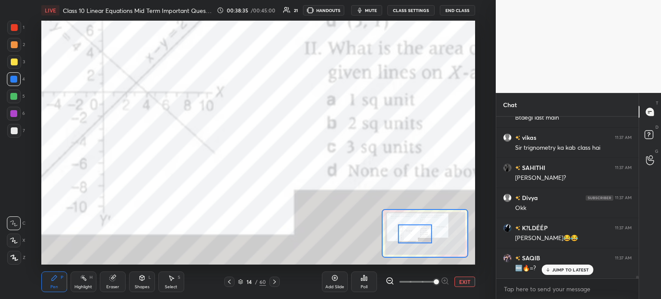
scroll to position [10118, 0]
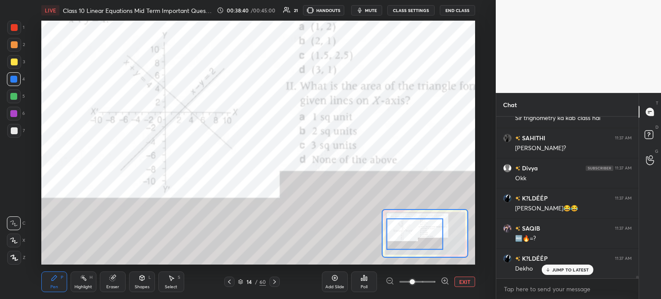
click at [458, 283] on button "EXIT" at bounding box center [464, 282] width 21 height 10
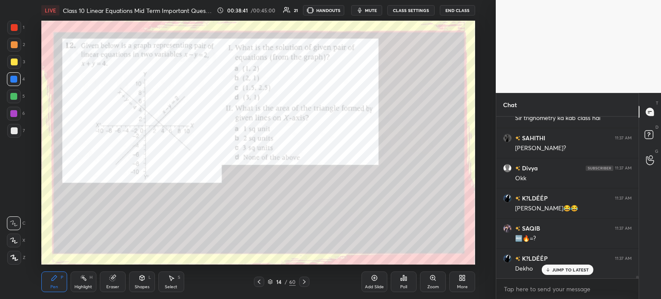
click at [306, 284] on icon at bounding box center [304, 281] width 7 height 7
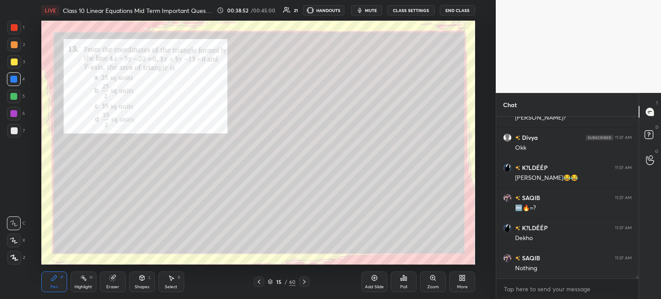
scroll to position [10179, 0]
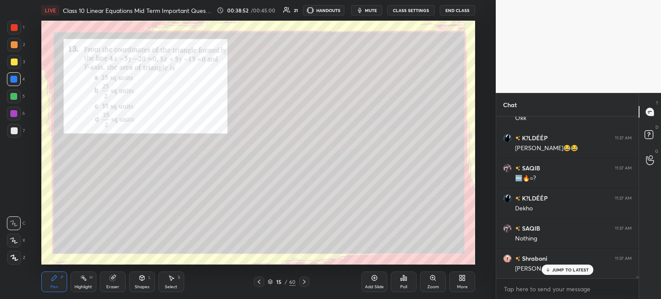
click at [17, 28] on div at bounding box center [14, 27] width 7 height 7
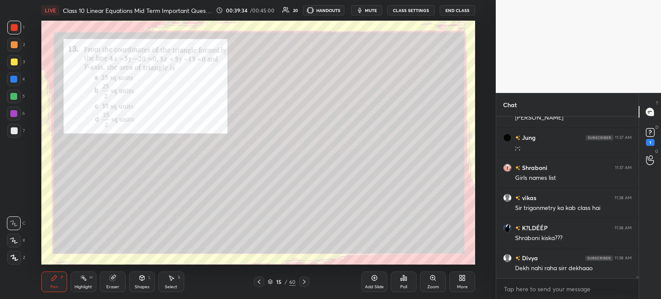
scroll to position [10359, 0]
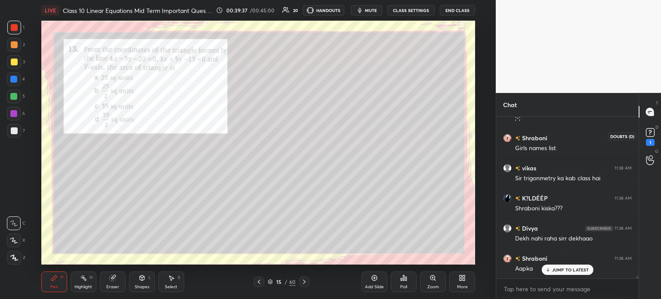
click at [650, 142] on div "1" at bounding box center [650, 142] width 9 height 7
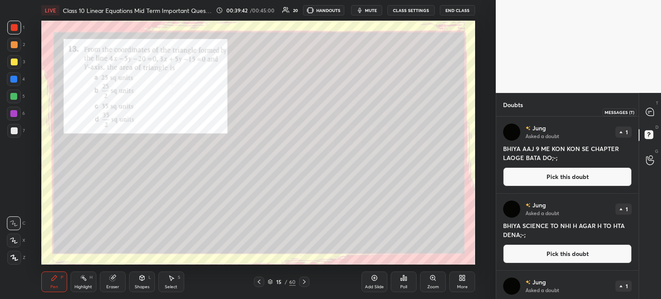
click at [653, 115] on icon at bounding box center [650, 112] width 8 height 8
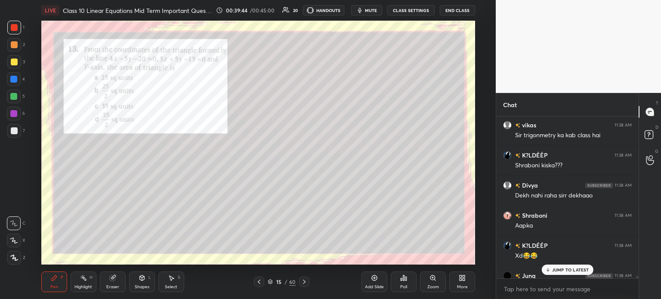
scroll to position [10611, 0]
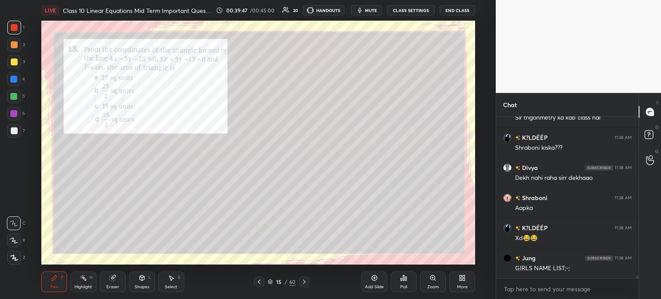
click at [0, 130] on div "1 2 3 4 5 6 7 C X Z C X Z E E Erase all H H" at bounding box center [14, 143] width 28 height 244
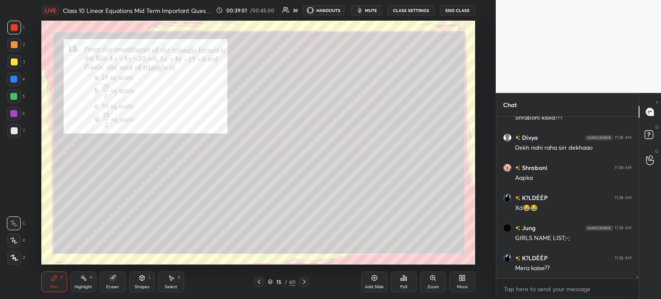
click at [15, 254] on div at bounding box center [14, 258] width 14 height 14
click at [16, 127] on div at bounding box center [14, 130] width 7 height 7
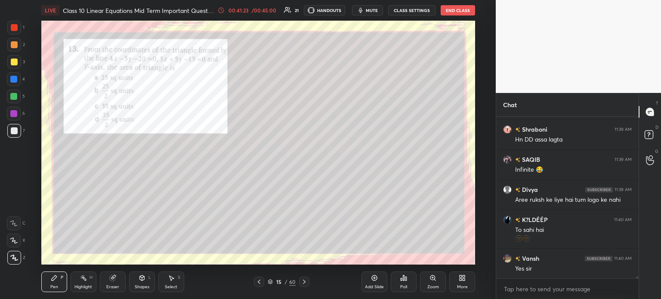
scroll to position [11276, 0]
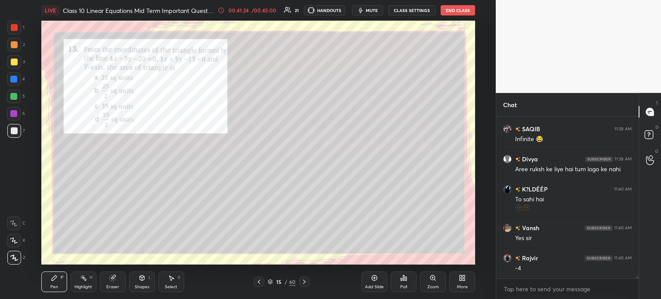
click at [411, 277] on div "Poll" at bounding box center [404, 281] width 26 height 21
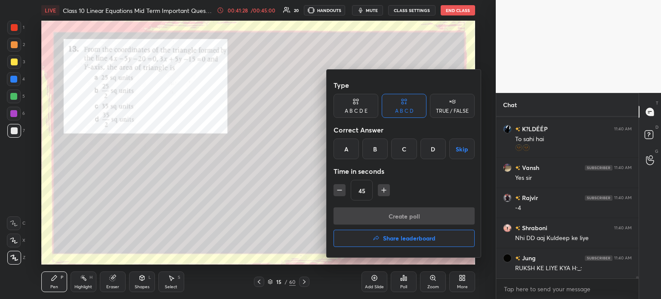
scroll to position [11366, 0]
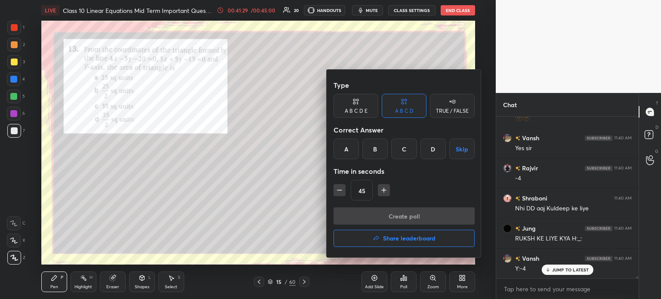
click at [429, 153] on div "D" at bounding box center [432, 149] width 25 height 21
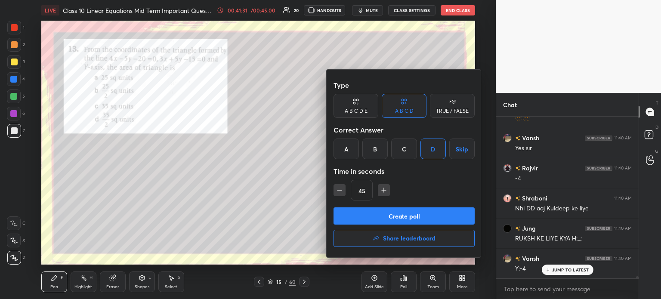
click at [376, 211] on button "Create poll" at bounding box center [403, 215] width 141 height 17
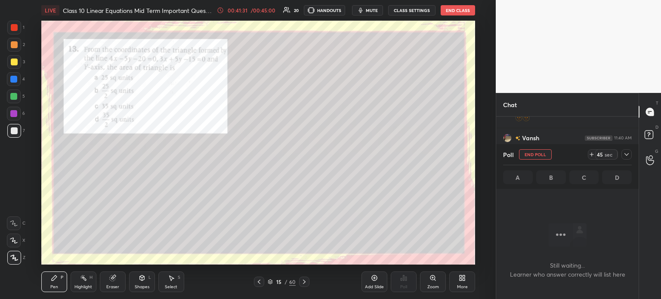
scroll to position [2, 3]
click at [630, 154] on div at bounding box center [626, 154] width 10 height 10
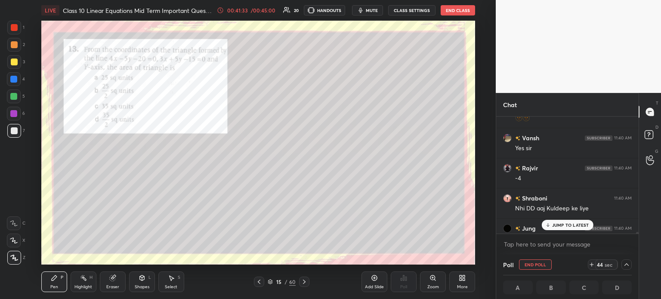
scroll to position [11411, 0]
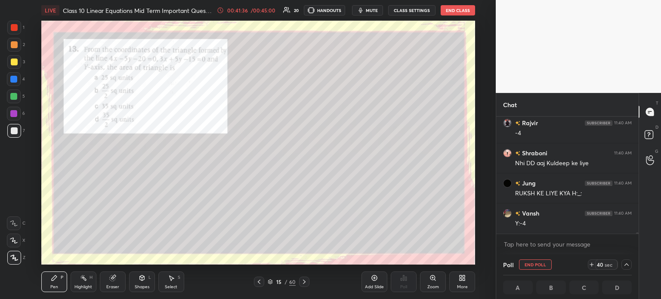
click at [115, 277] on icon at bounding box center [113, 277] width 5 height 4
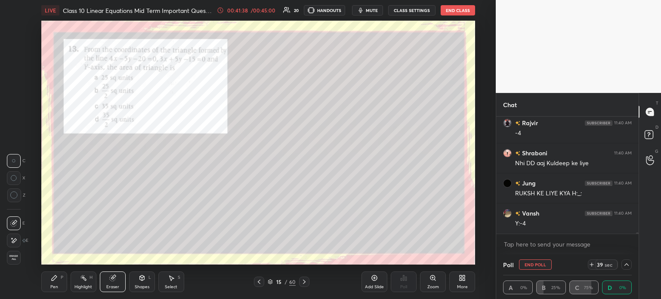
click at [20, 237] on div at bounding box center [14, 241] width 14 height 14
click at [53, 276] on icon at bounding box center [54, 277] width 7 height 7
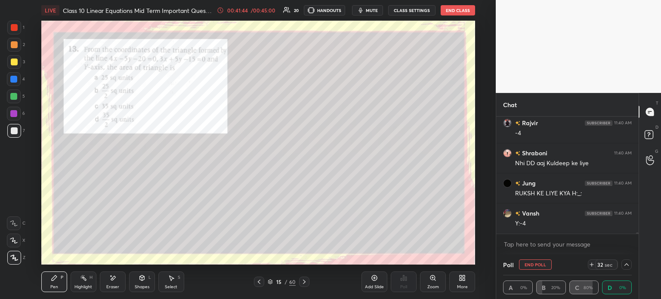
click at [628, 261] on div at bounding box center [626, 264] width 10 height 10
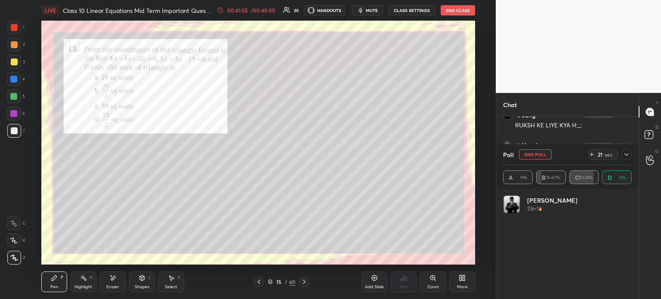
scroll to position [101, 126]
click at [630, 159] on div "16 sec" at bounding box center [610, 154] width 44 height 10
click at [628, 157] on icon at bounding box center [626, 154] width 7 height 7
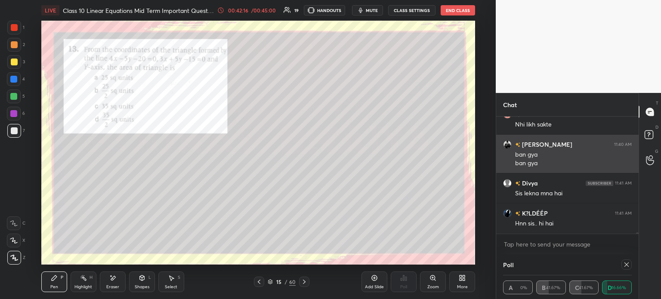
scroll to position [3, 3]
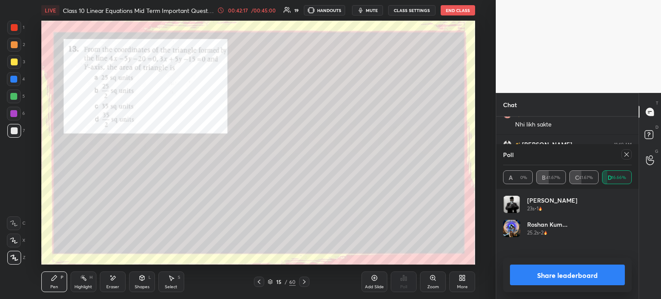
click at [545, 276] on button "Share leaderboard" at bounding box center [567, 275] width 115 height 21
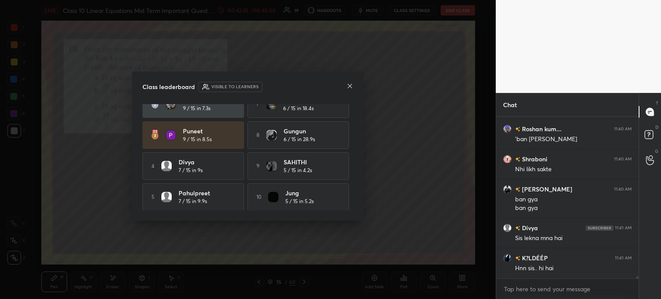
click at [346, 86] on icon at bounding box center [349, 86] width 7 height 7
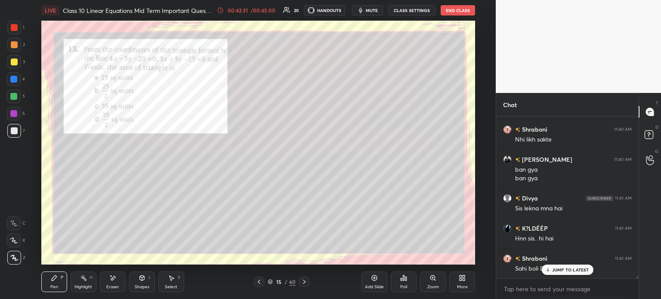
click at [15, 61] on div at bounding box center [14, 62] width 7 height 7
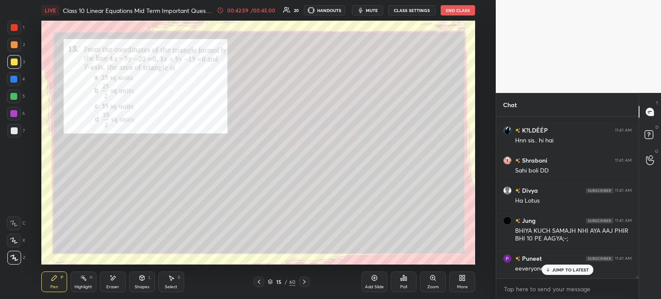
click at [17, 47] on div at bounding box center [14, 45] width 14 height 14
click at [15, 129] on div at bounding box center [14, 130] width 7 height 7
click at [15, 115] on div at bounding box center [13, 113] width 7 height 7
click at [15, 98] on div at bounding box center [13, 96] width 7 height 7
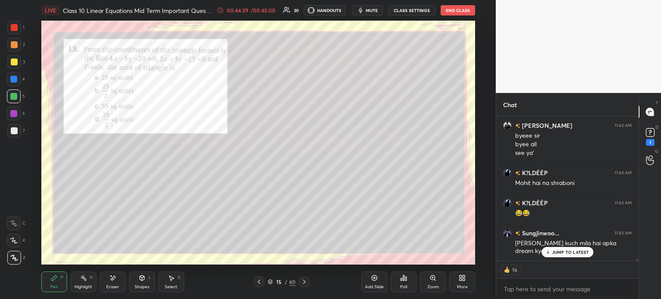
scroll to position [159, 140]
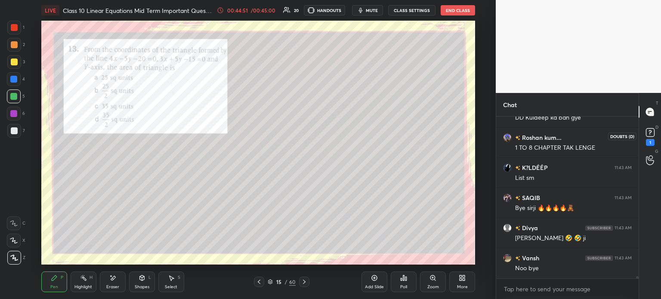
click at [650, 133] on rect at bounding box center [650, 133] width 8 height 8
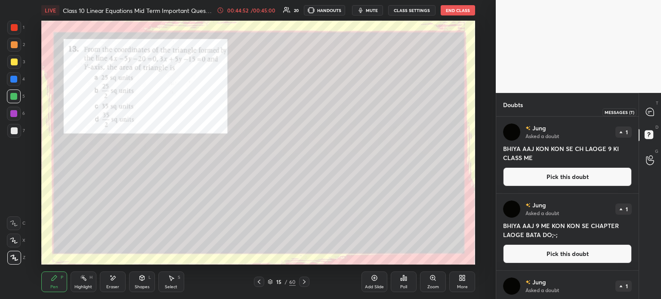
click at [644, 110] on div at bounding box center [649, 111] width 17 height 15
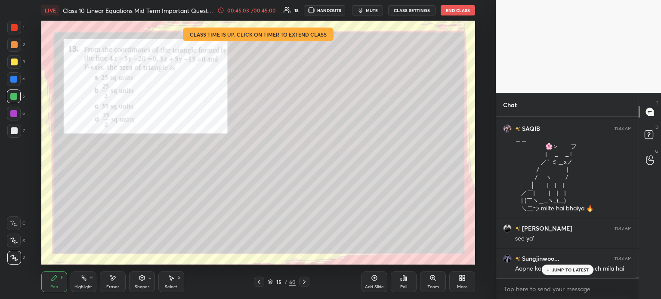
click at [454, 9] on button "End Class" at bounding box center [458, 10] width 34 height 10
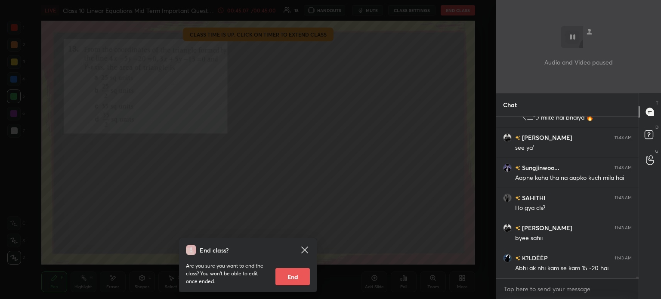
click at [286, 277] on button "End" at bounding box center [292, 276] width 34 height 17
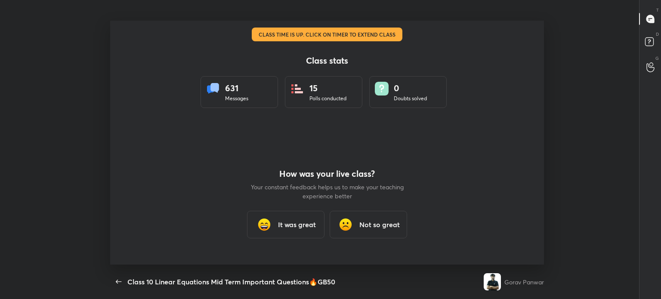
type textarea "x"
